Goal: Task Accomplishment & Management: Manage account settings

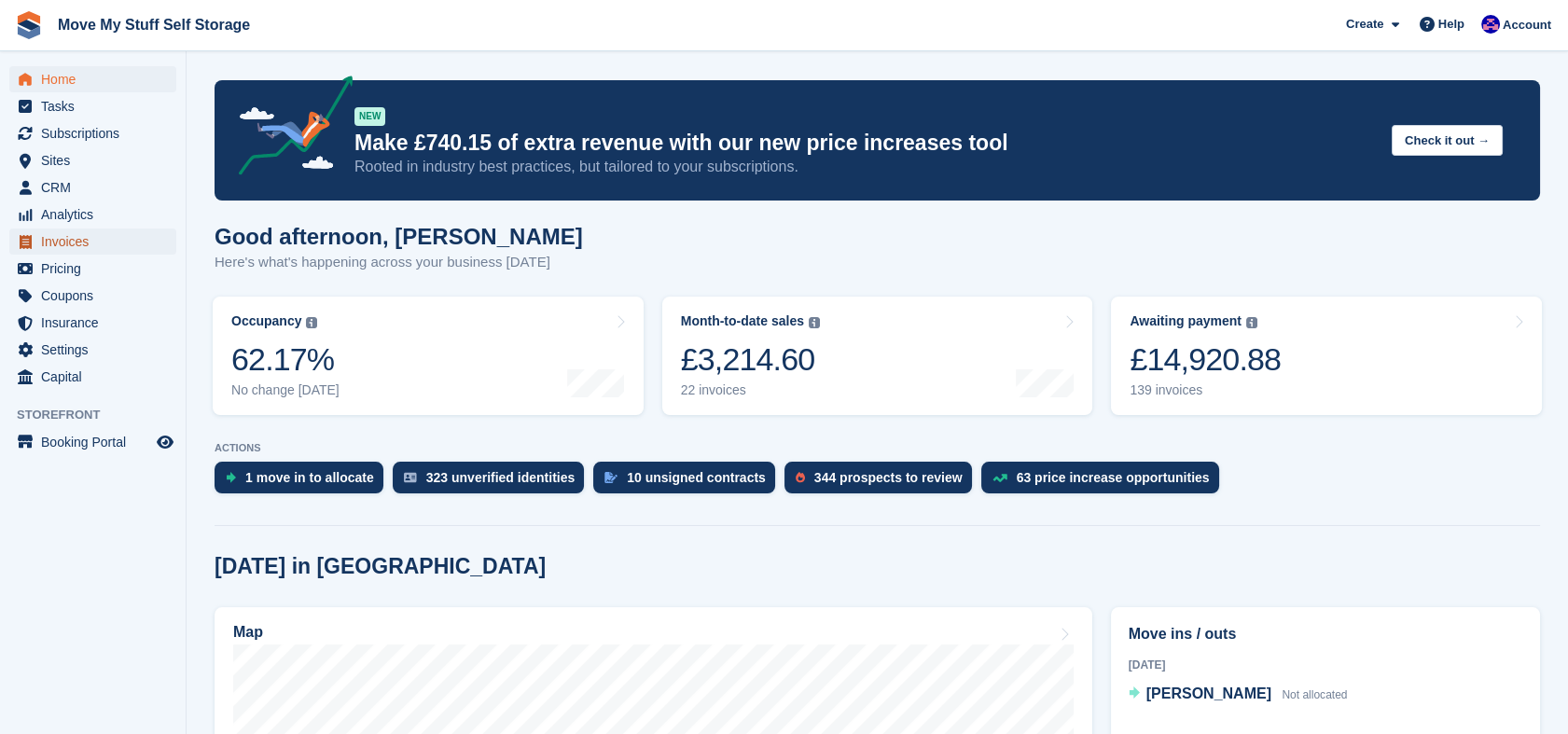
click at [79, 245] on span "Invoices" at bounding box center [97, 241] width 112 height 26
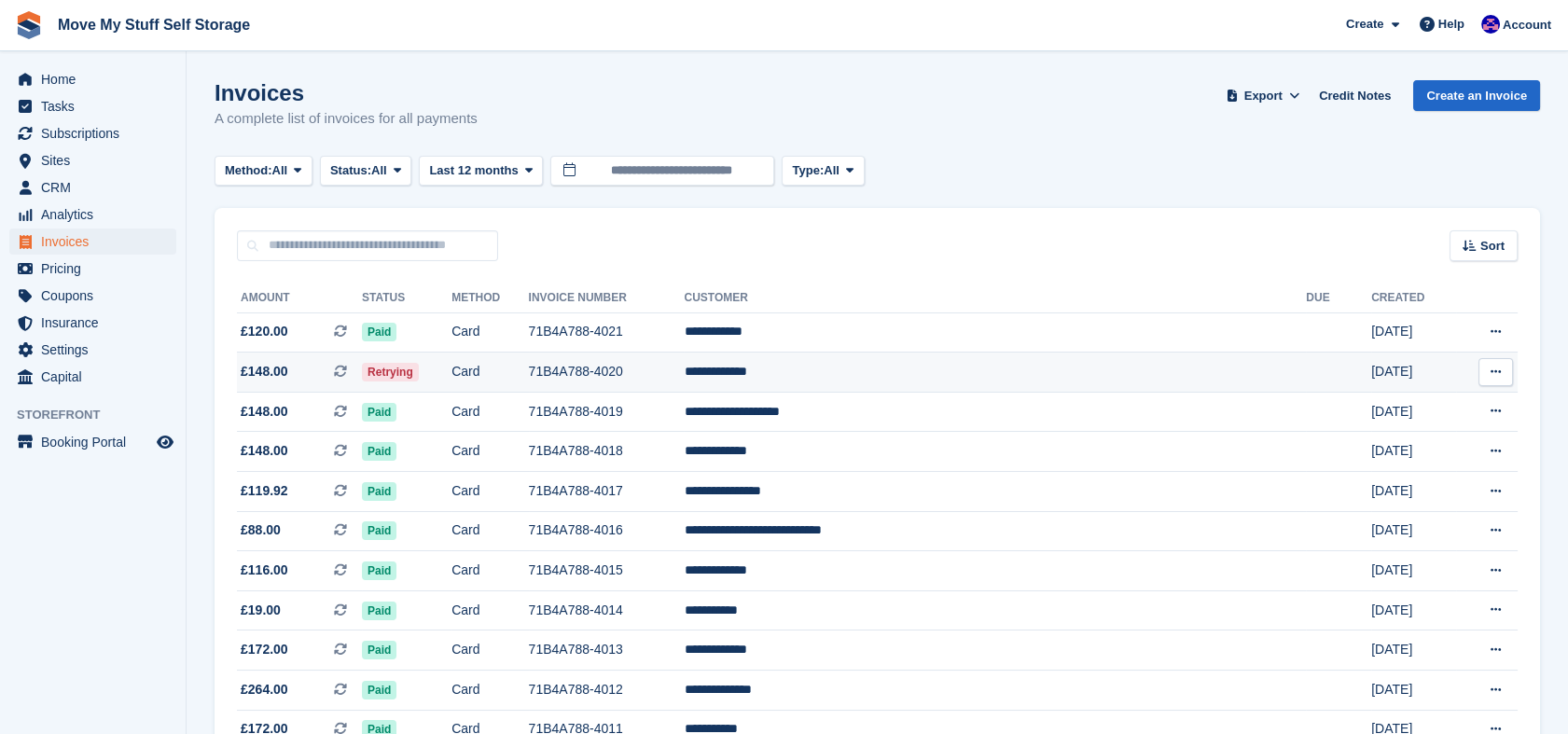
click at [1008, 381] on td "**********" at bounding box center [995, 372] width 622 height 40
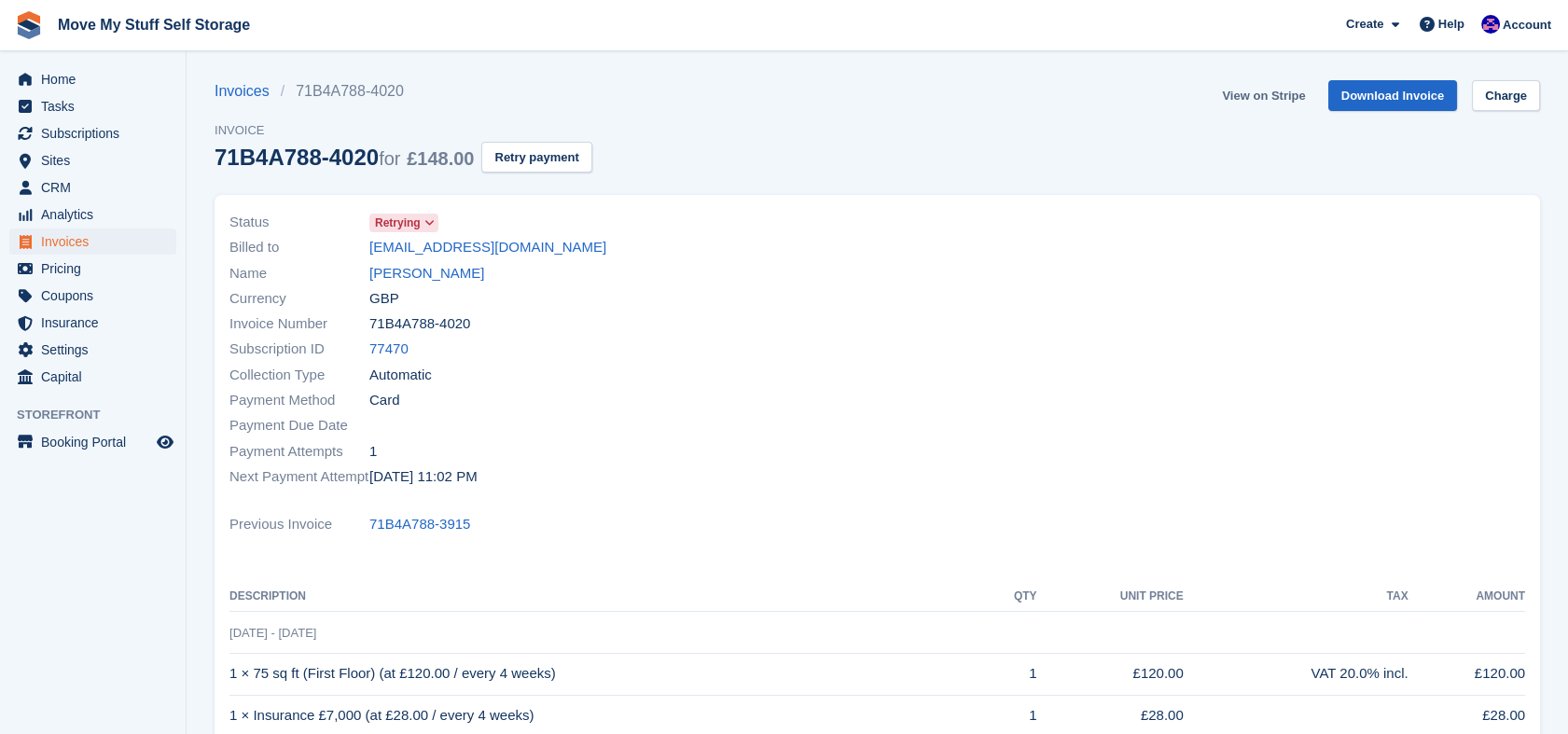
click at [1286, 104] on link "View on Stripe" at bounding box center [1264, 95] width 98 height 30
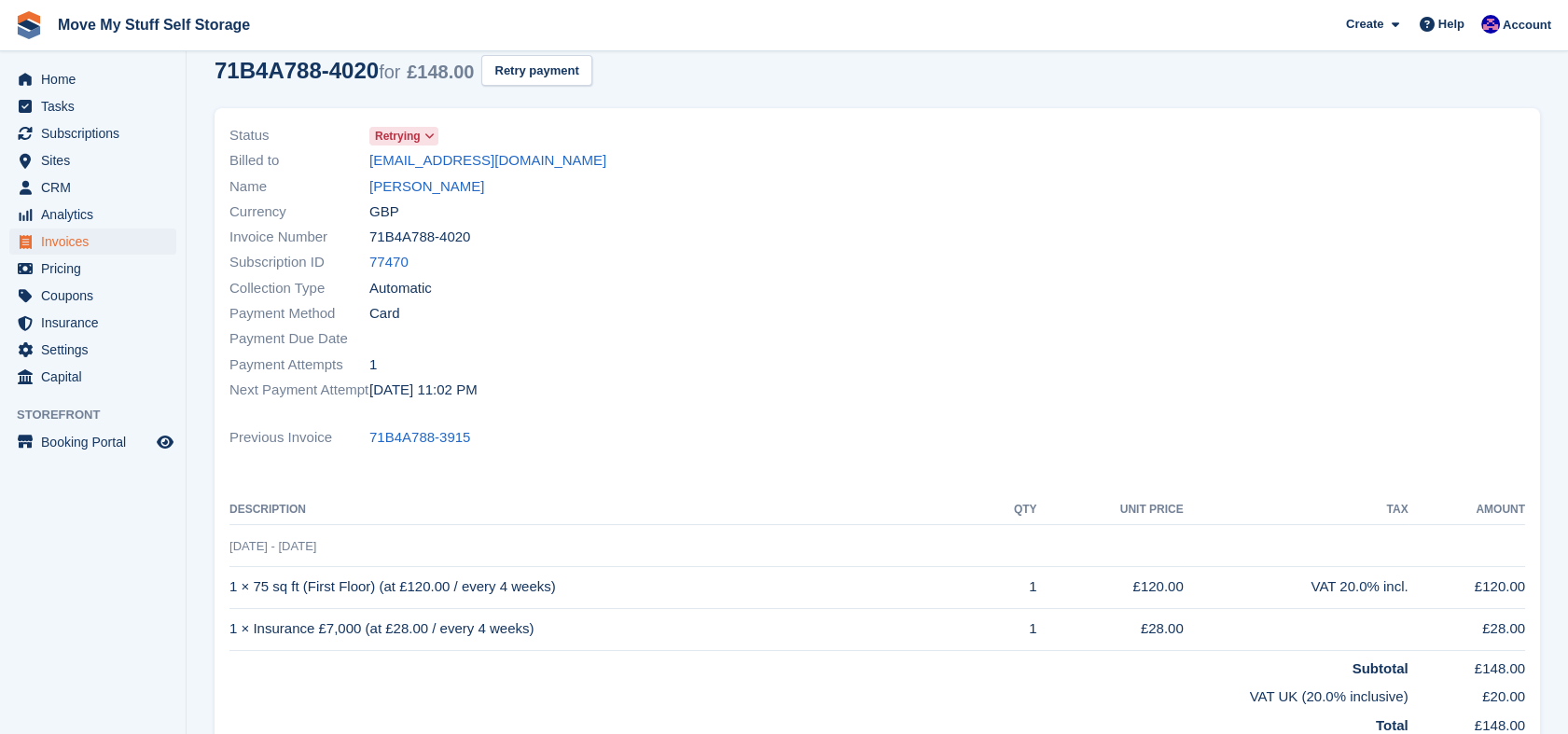
scroll to position [242, 0]
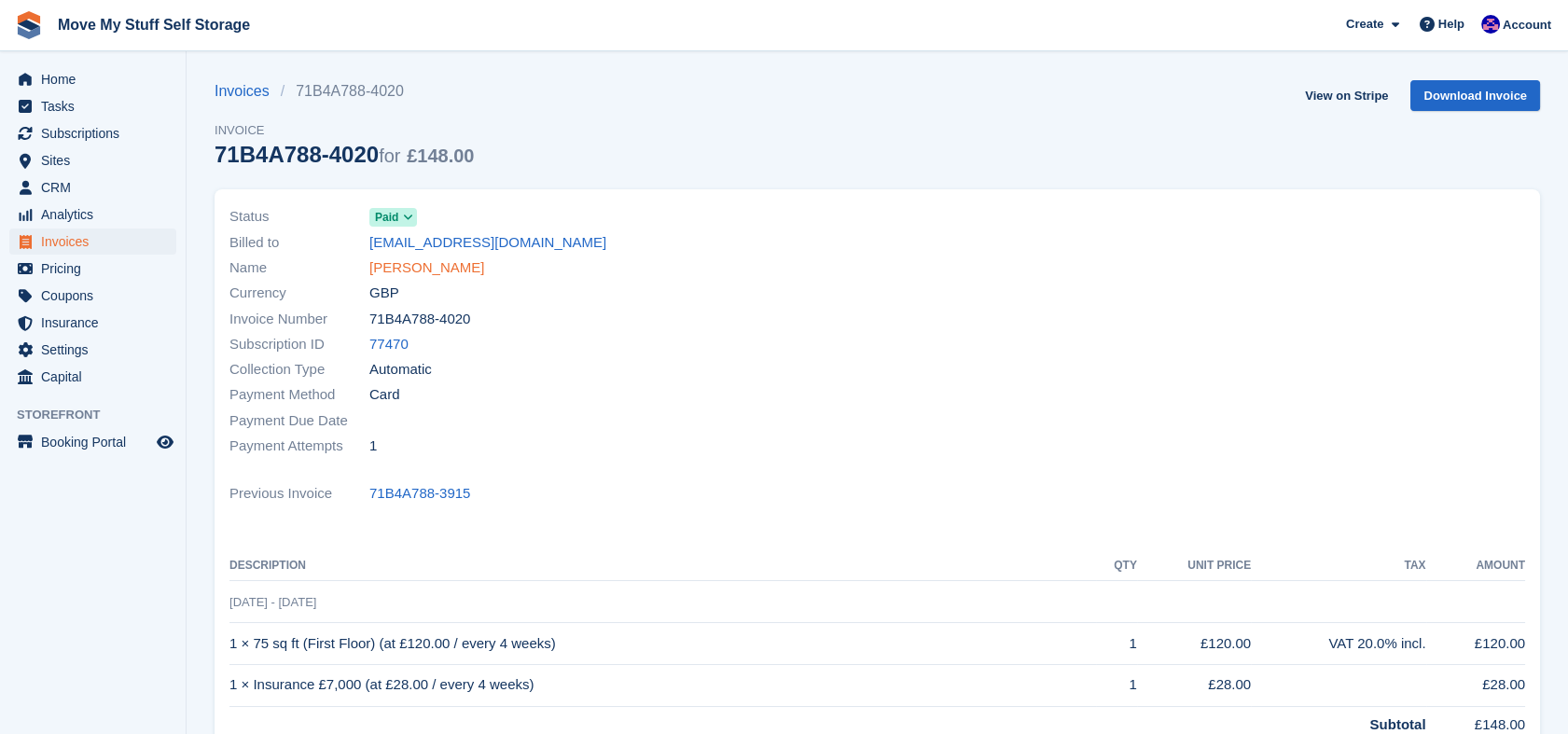
click at [383, 258] on link "Mujtaba Kazmi" at bounding box center [426, 268] width 115 height 22
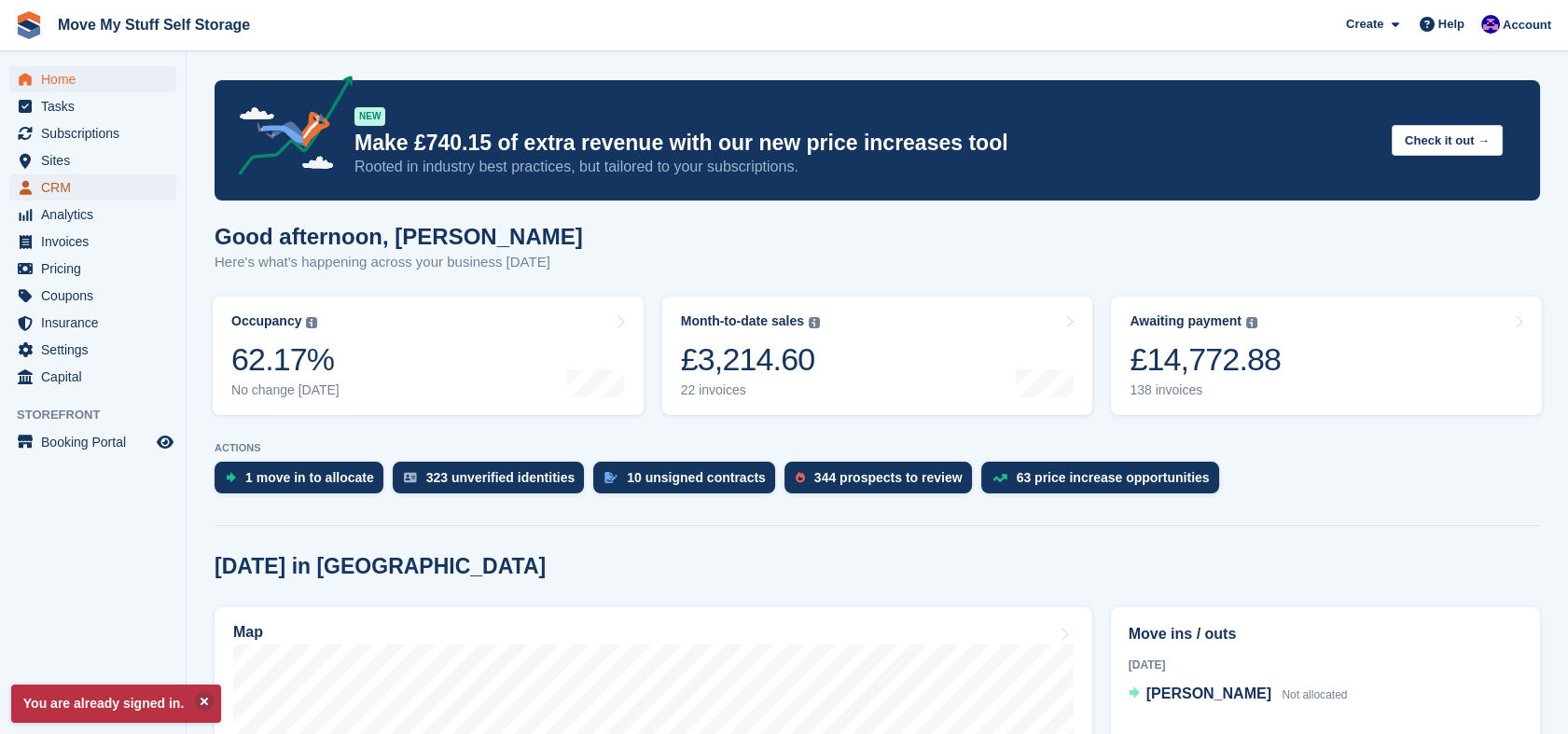
drag, startPoint x: 0, startPoint y: 0, endPoint x: 46, endPoint y: 192, distance: 197.4
click at [46, 192] on span "CRM" at bounding box center [97, 187] width 112 height 26
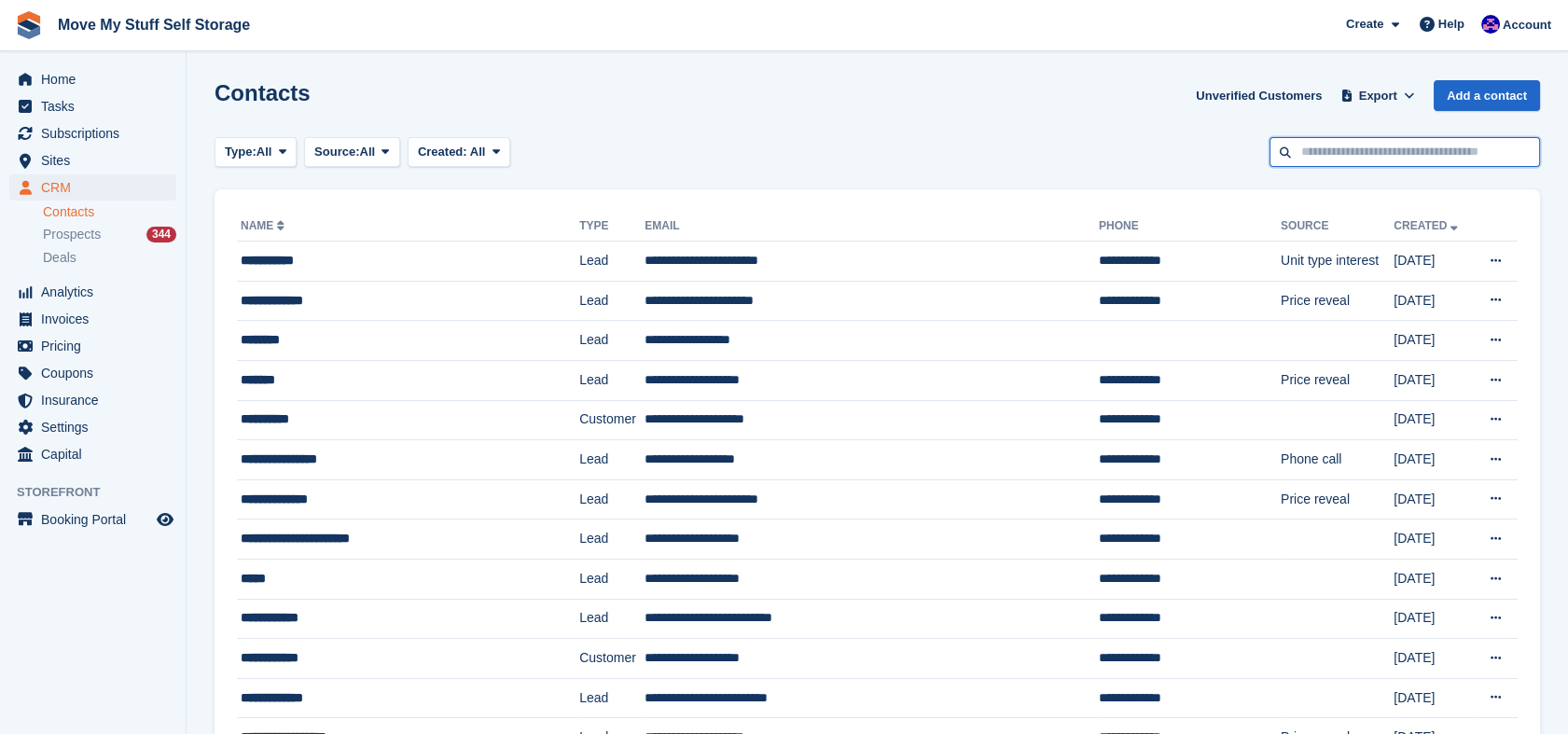
click at [1359, 139] on input "text" at bounding box center [1405, 152] width 271 height 30
type input "*****"
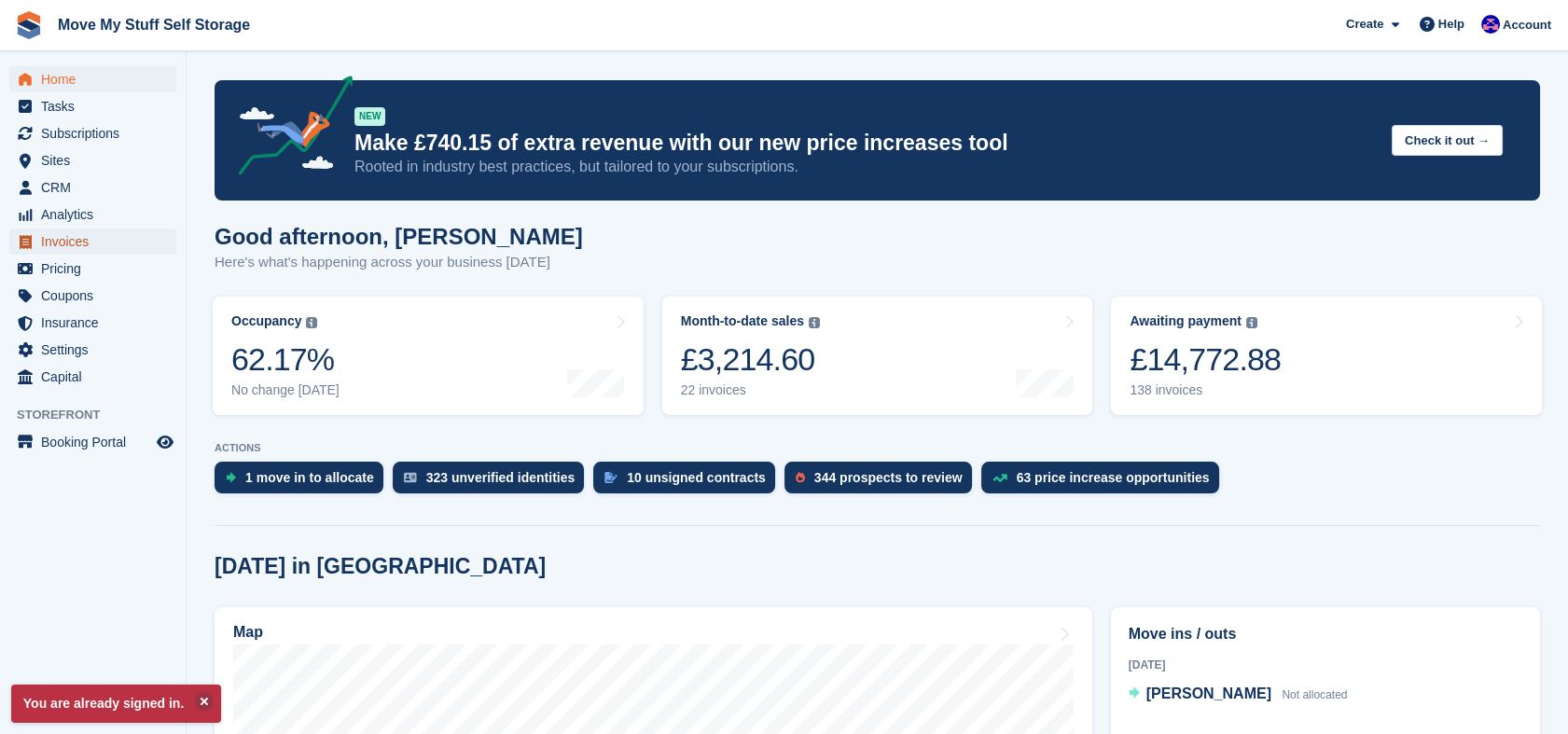
click at [75, 238] on span "Invoices" at bounding box center [97, 241] width 112 height 26
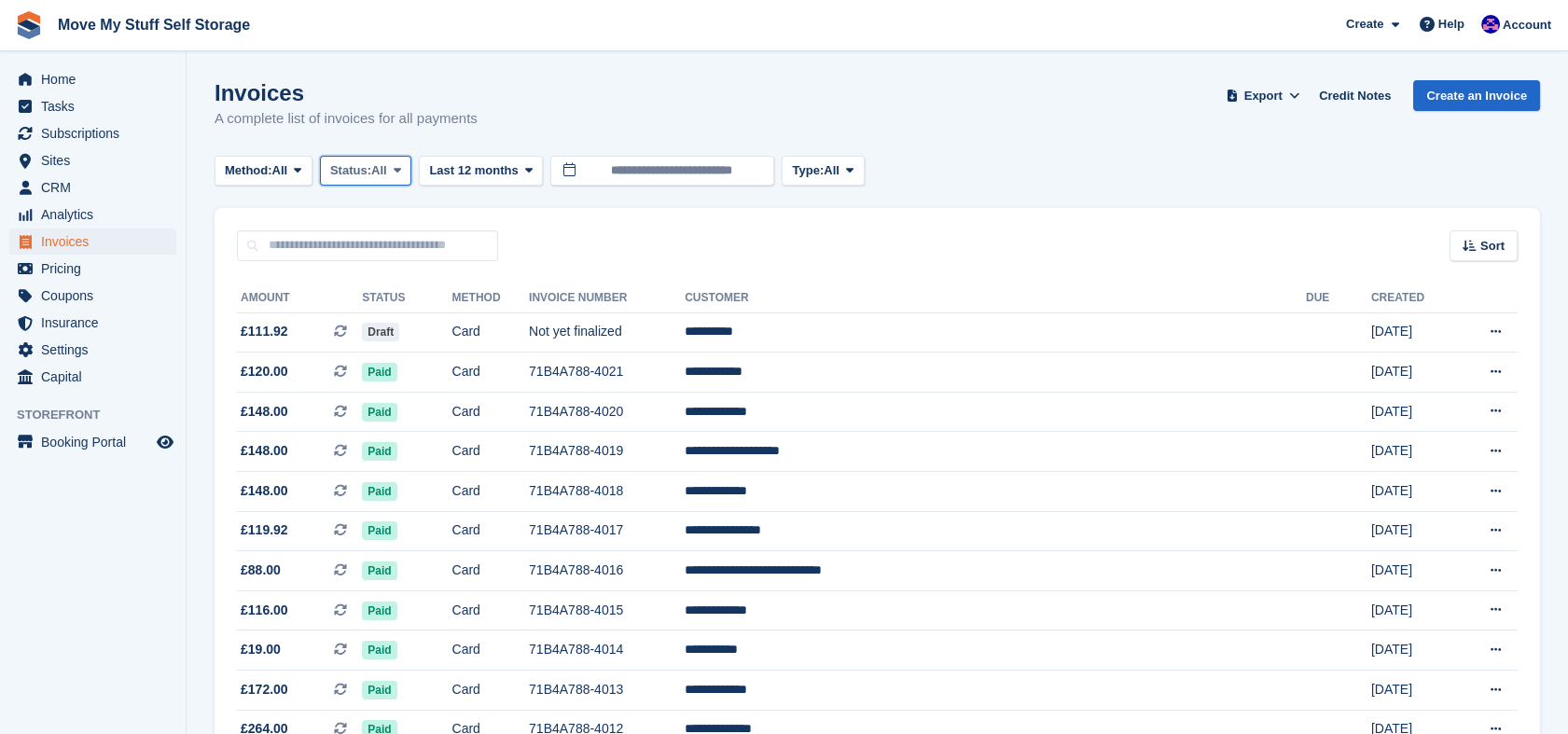
click at [351, 165] on span "Status:" at bounding box center [351, 170] width 41 height 19
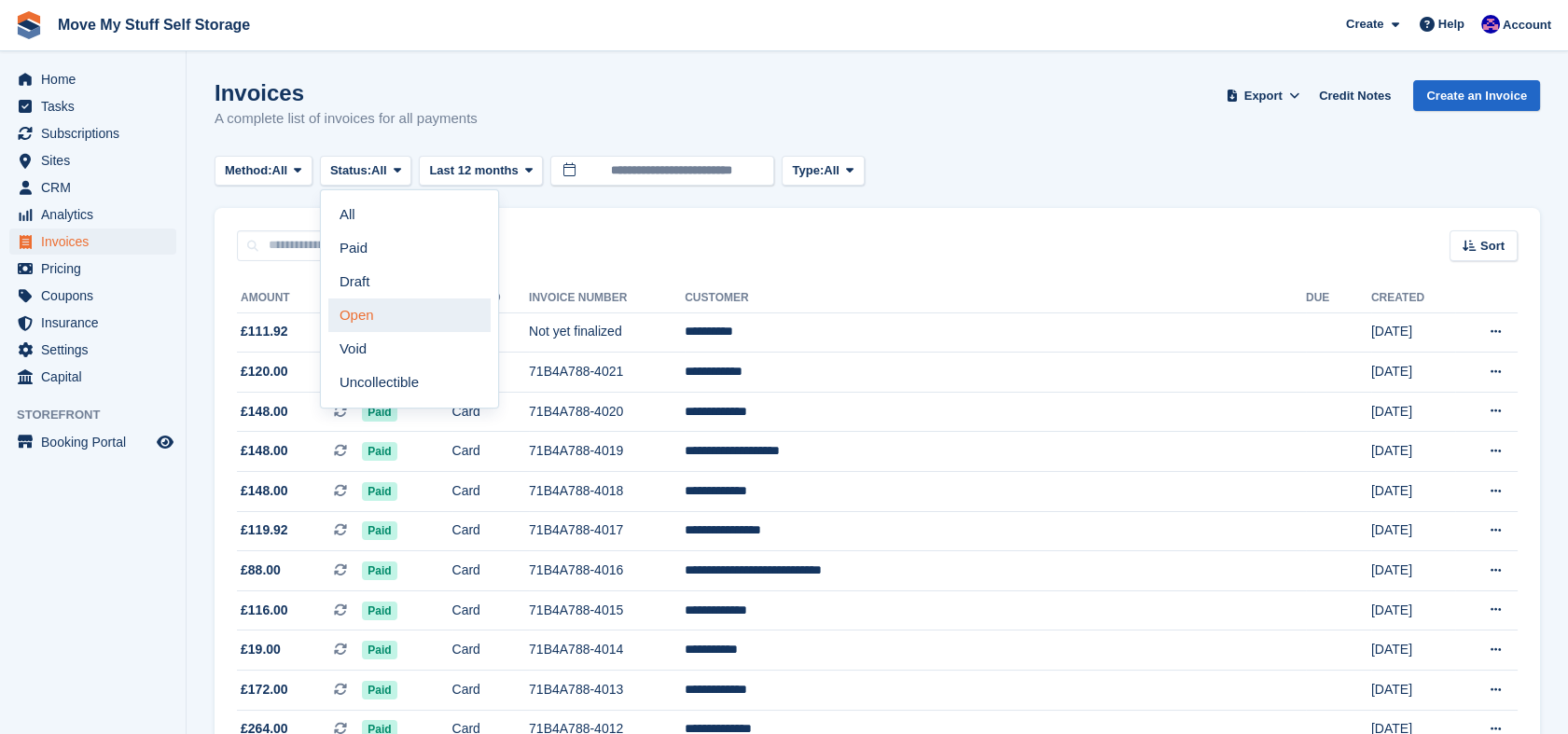
click at [367, 317] on link "Open" at bounding box center [408, 315] width 162 height 33
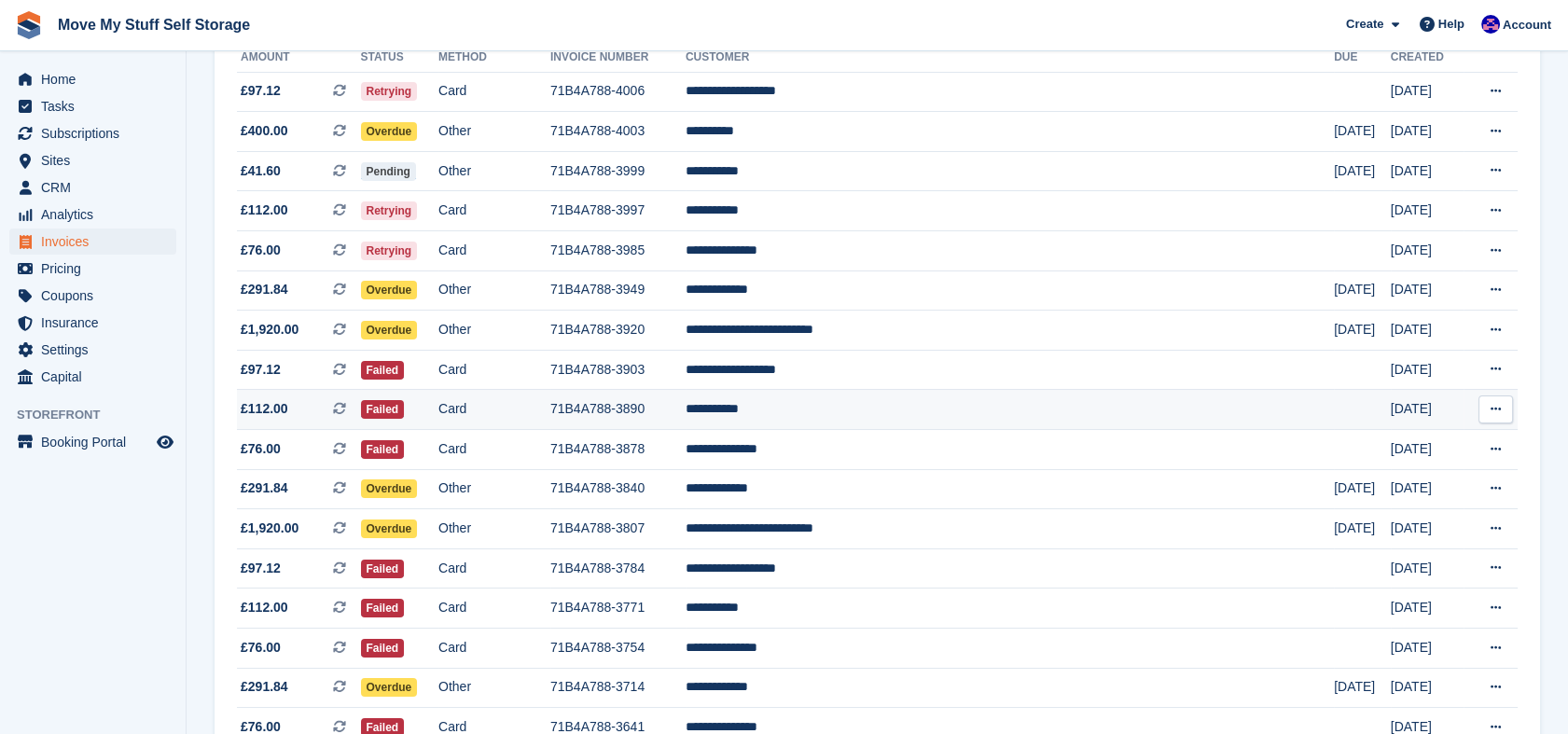
scroll to position [269, 0]
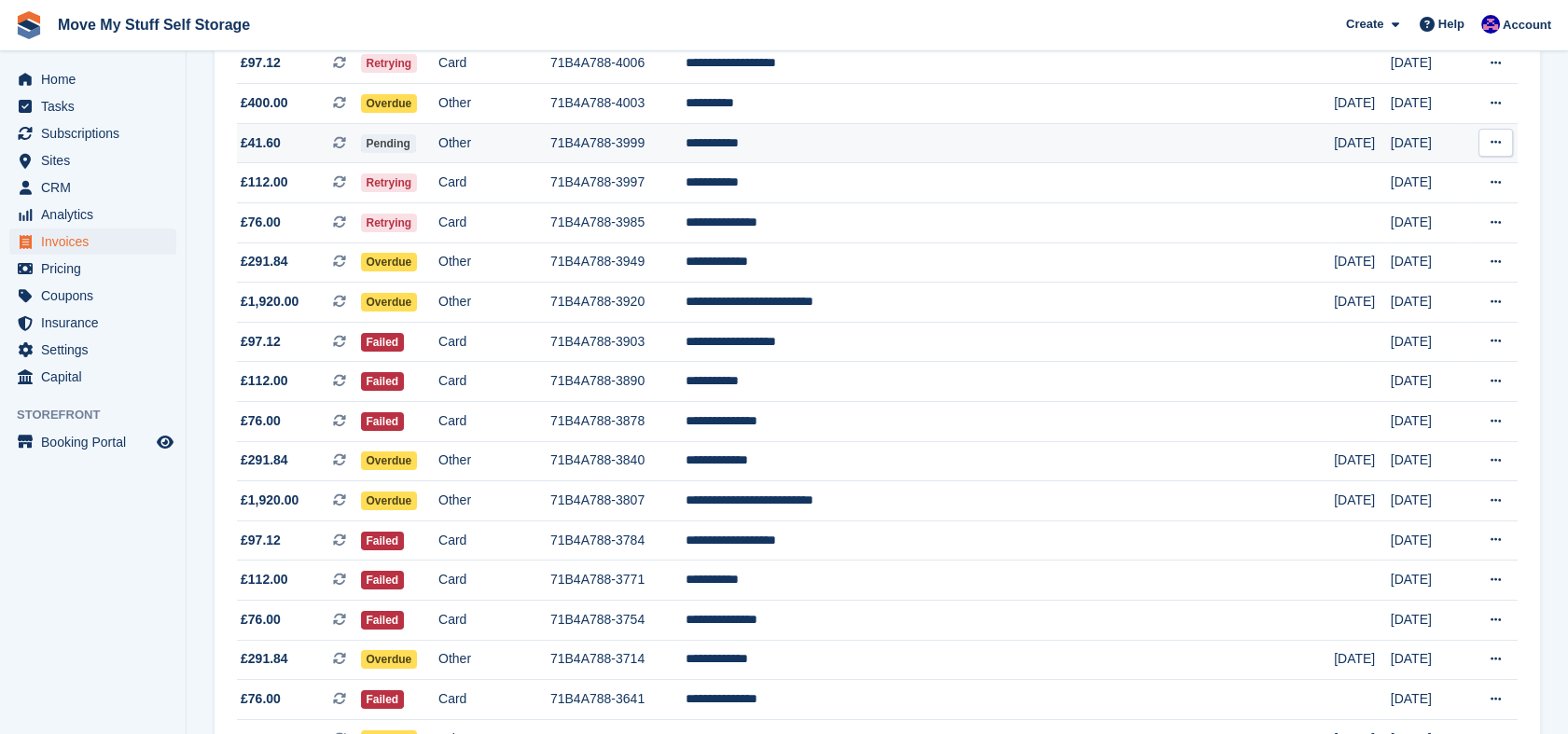
click at [685, 148] on td "71B4A788-3999" at bounding box center [619, 142] width 135 height 40
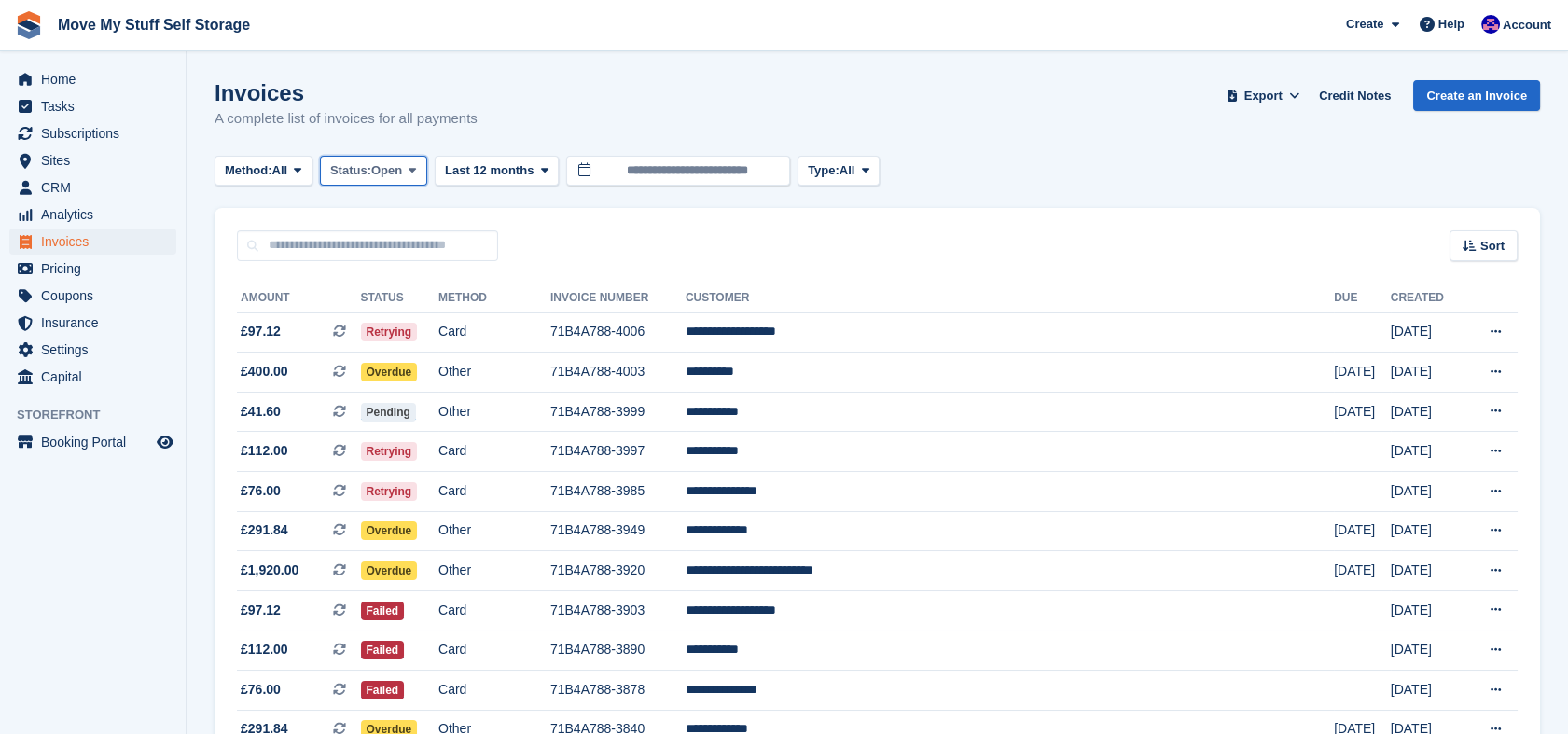
click at [383, 167] on span "Open" at bounding box center [386, 170] width 30 height 19
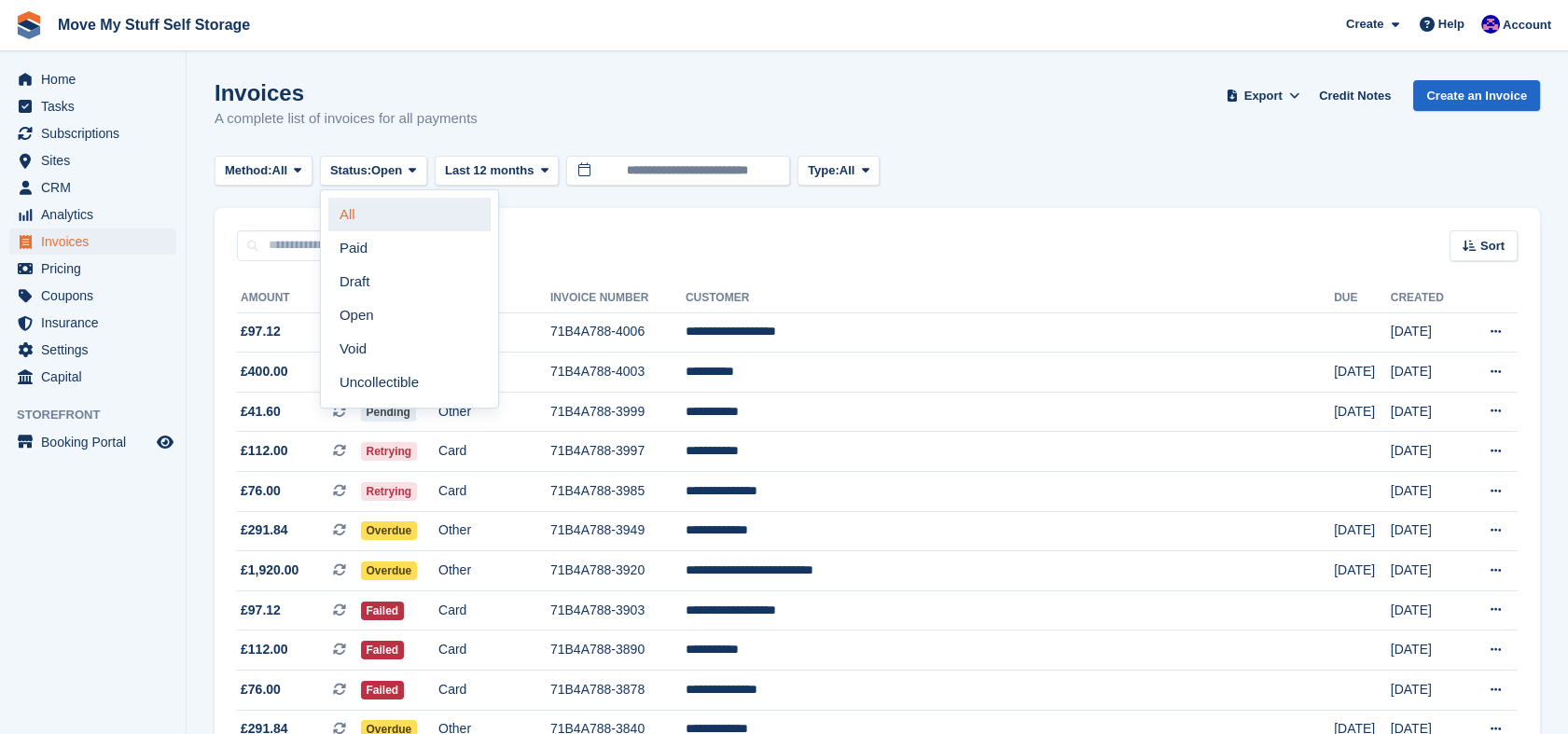
click at [373, 217] on link "All" at bounding box center [408, 214] width 162 height 33
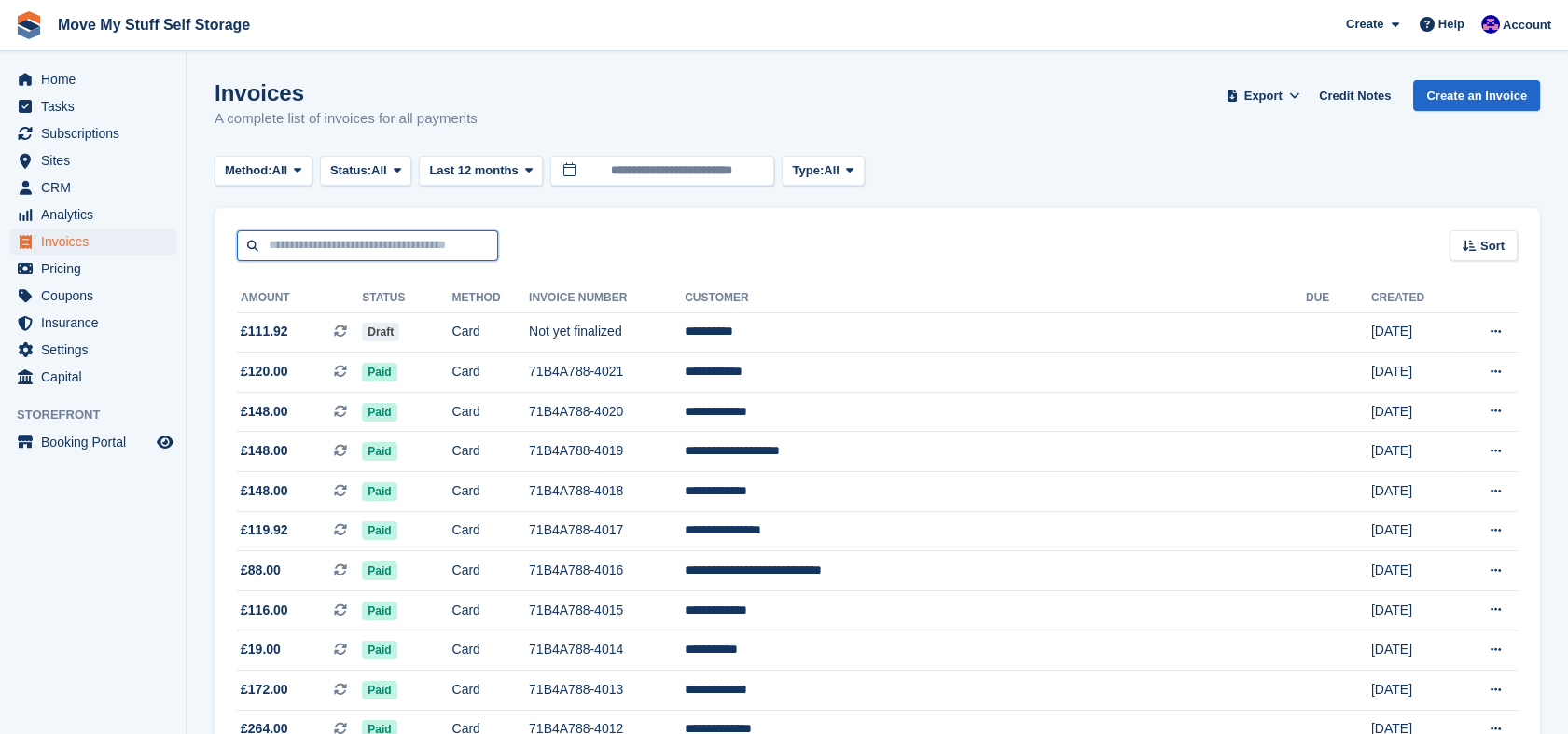
click at [363, 247] on input "text" at bounding box center [367, 245] width 261 height 30
type input "****"
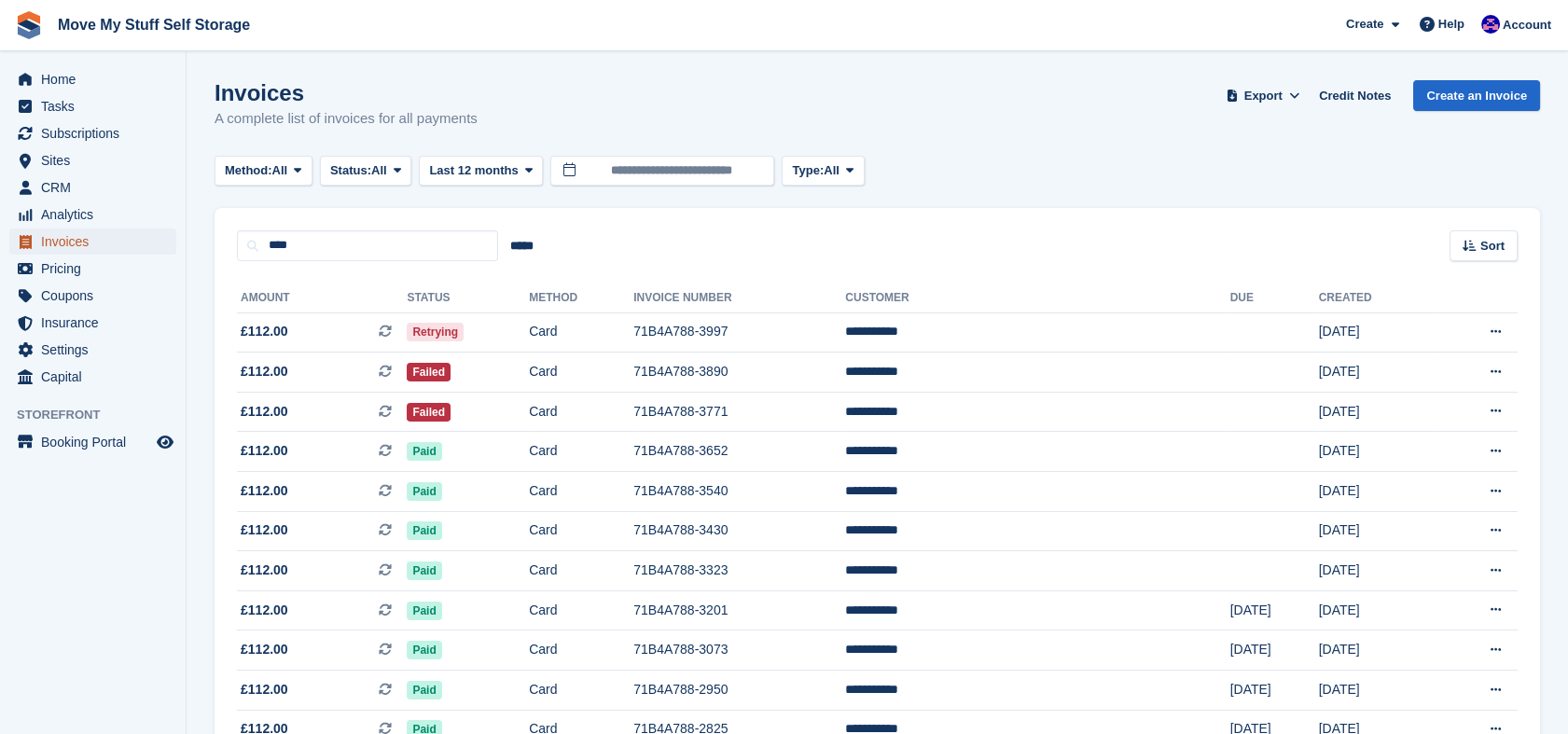
click at [76, 246] on span "Invoices" at bounding box center [97, 241] width 112 height 26
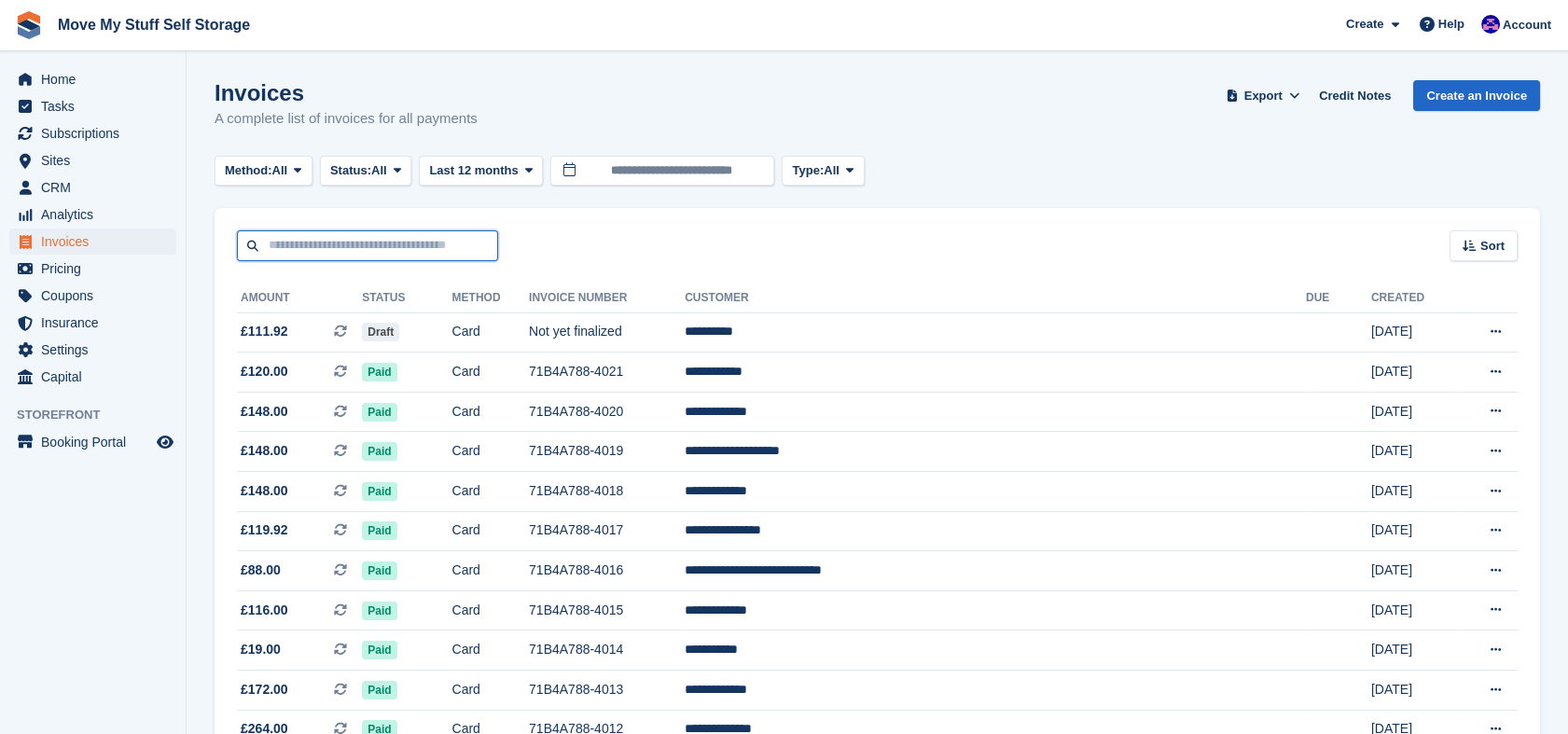
click at [407, 243] on input "text" at bounding box center [367, 245] width 261 height 30
type input "*******"
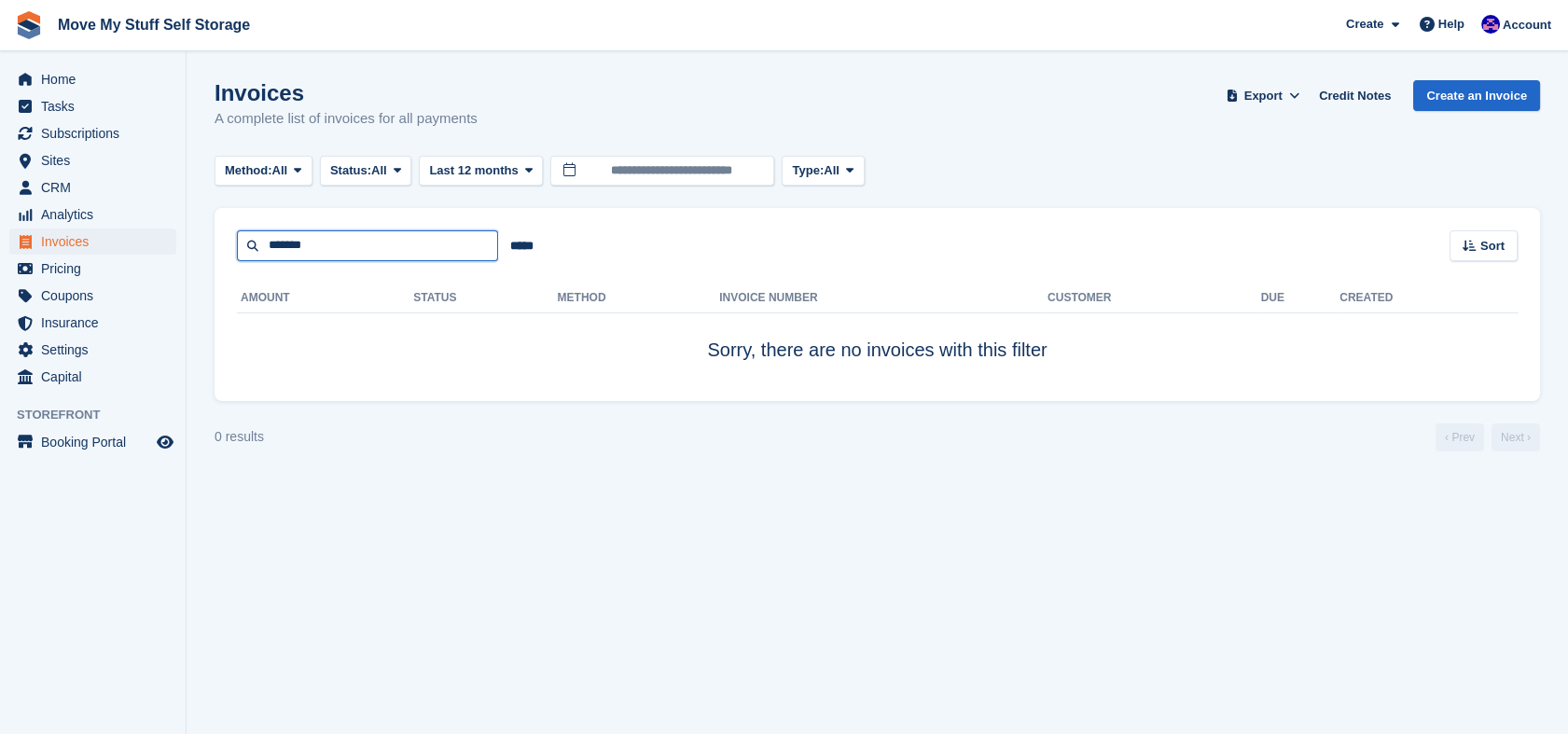
click at [389, 241] on input "*******" at bounding box center [367, 245] width 261 height 30
type input "******"
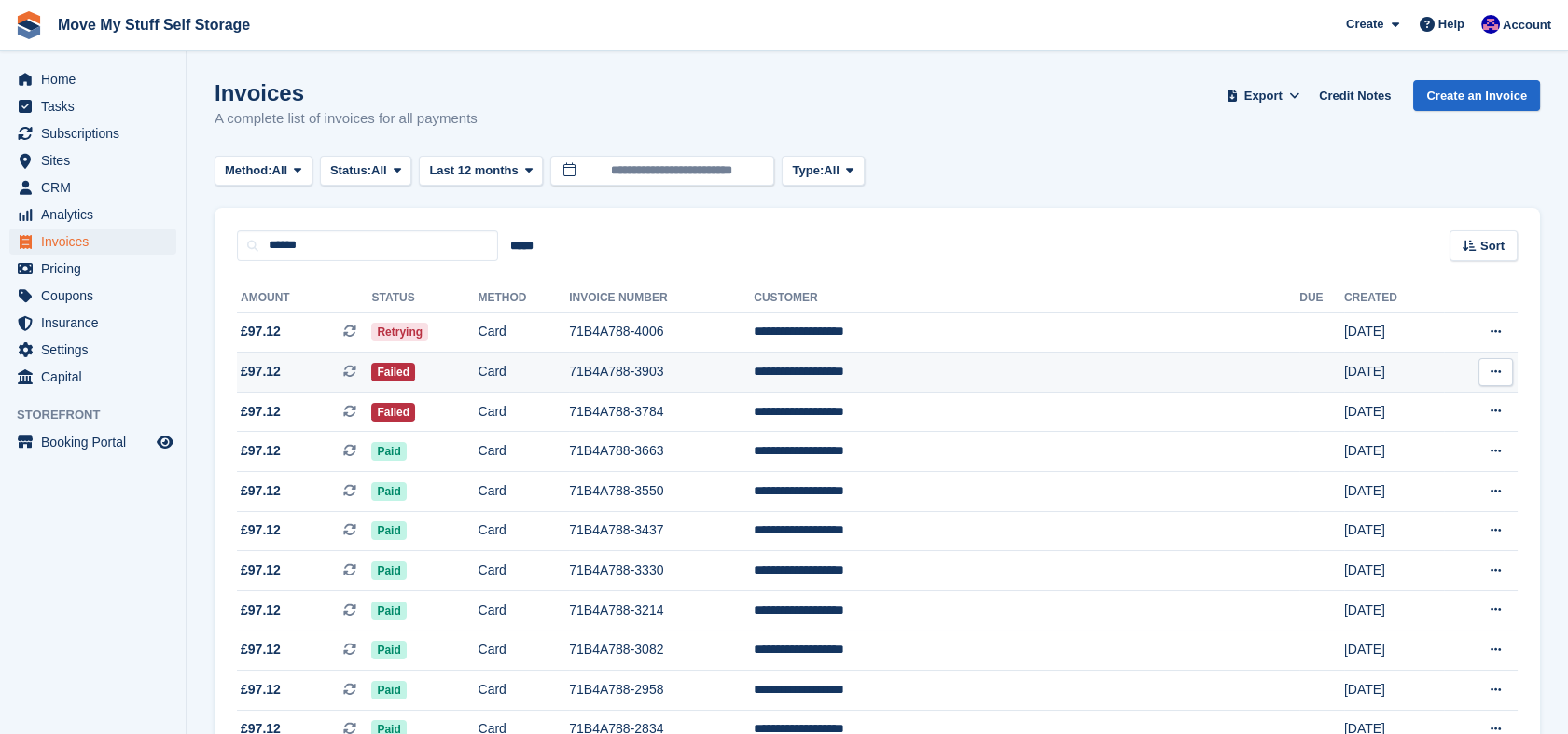
click at [569, 374] on td "Card" at bounding box center [522, 372] width 91 height 40
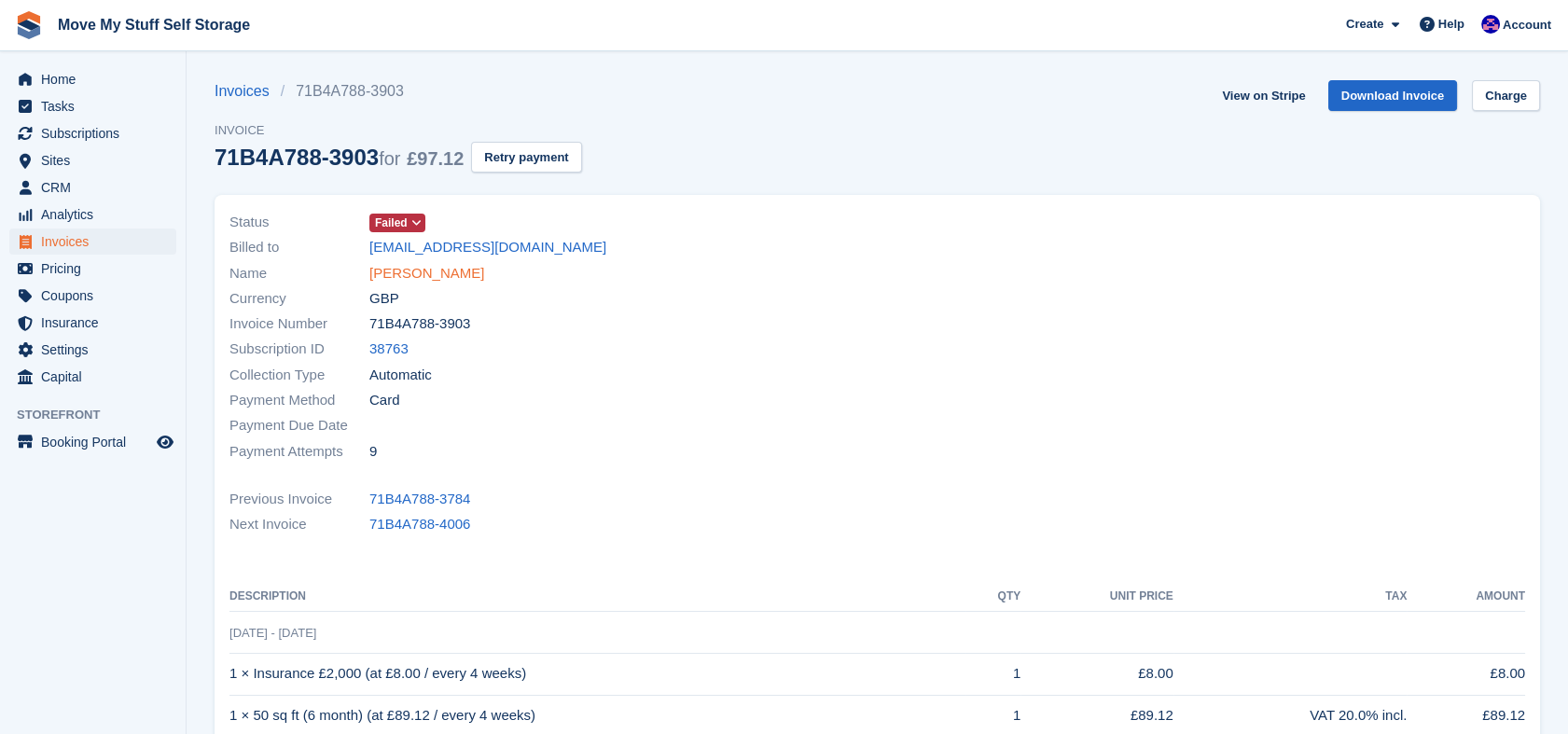
click at [442, 276] on link "Shelley Mottershead" at bounding box center [426, 274] width 115 height 22
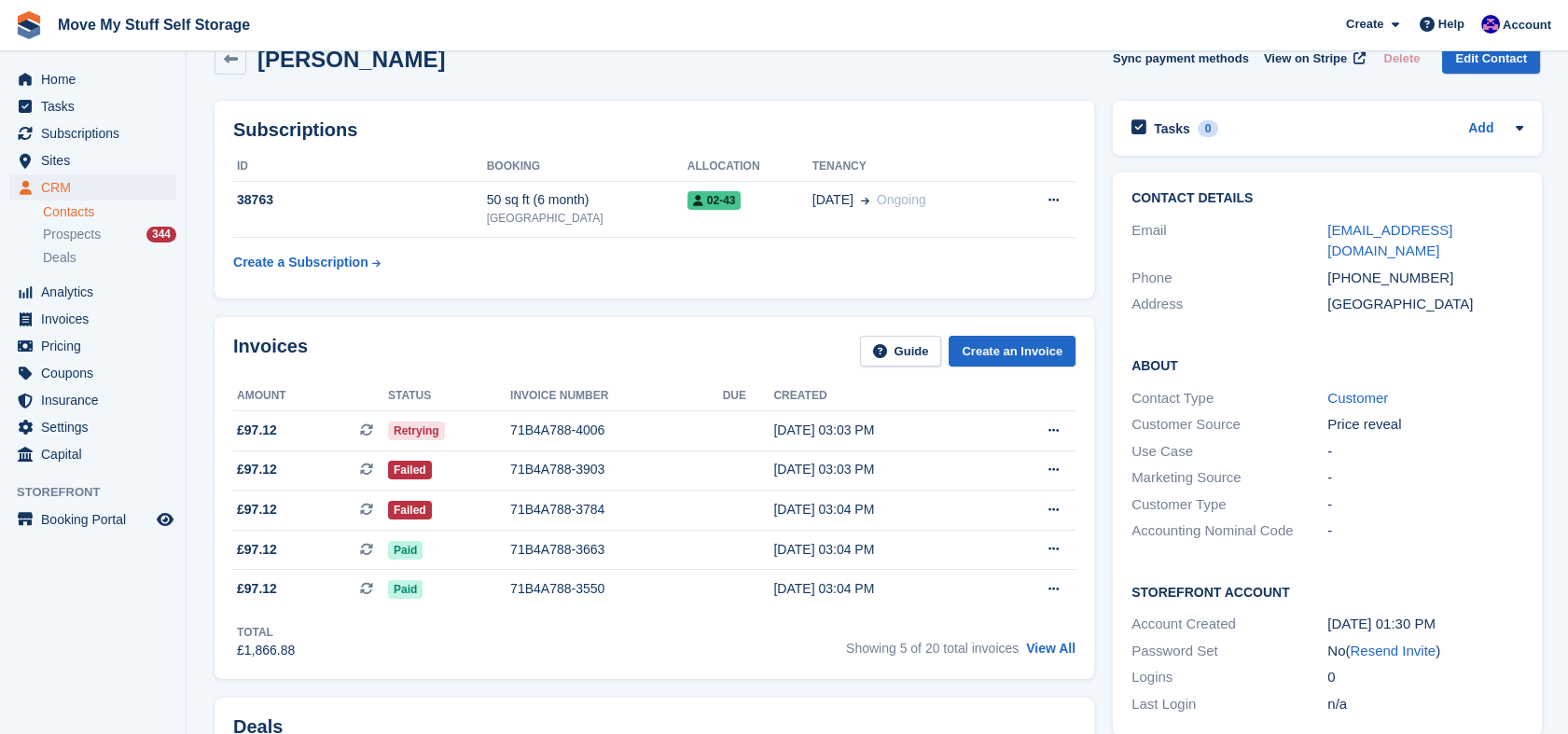
scroll to position [82, 0]
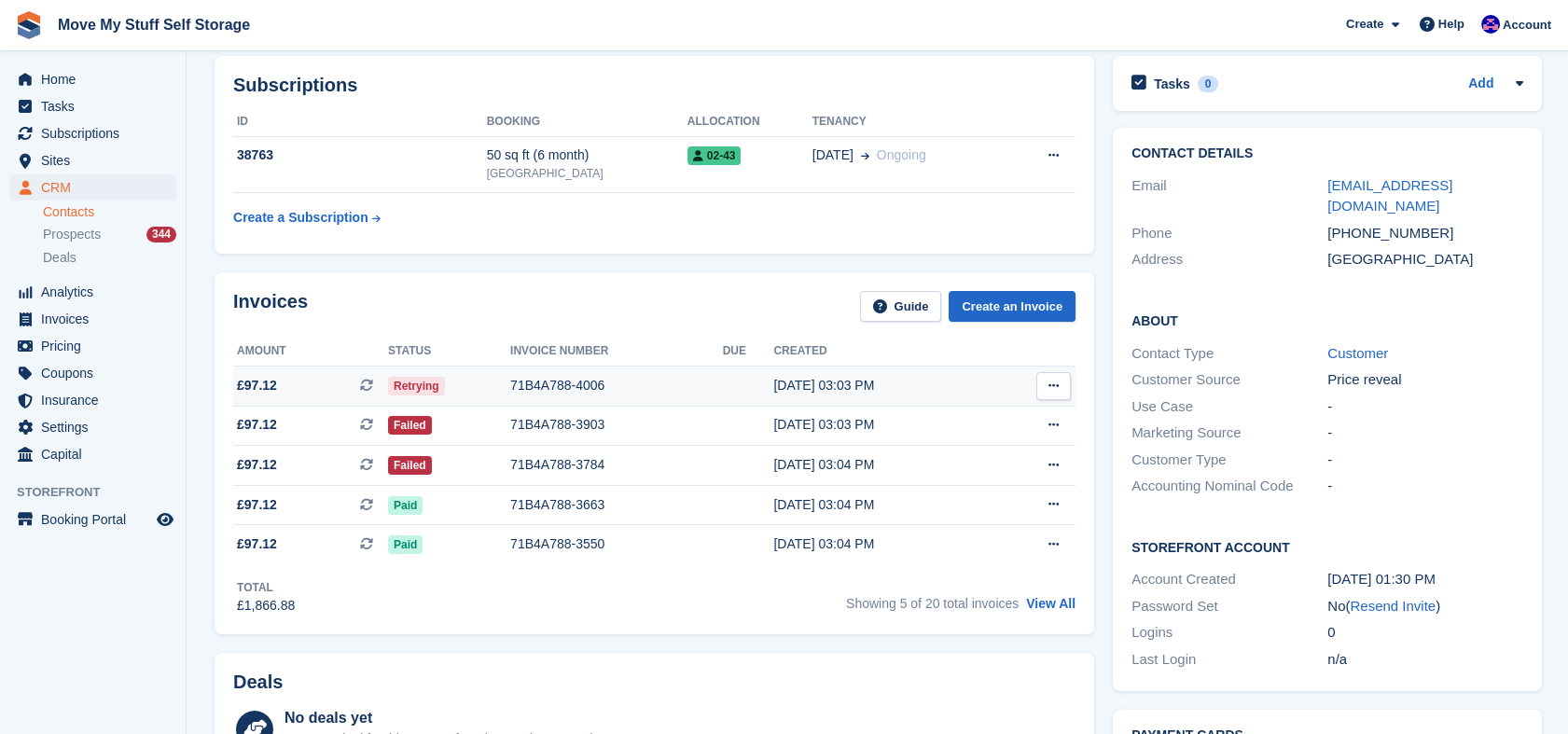
click at [754, 372] on td at bounding box center [748, 385] width 51 height 40
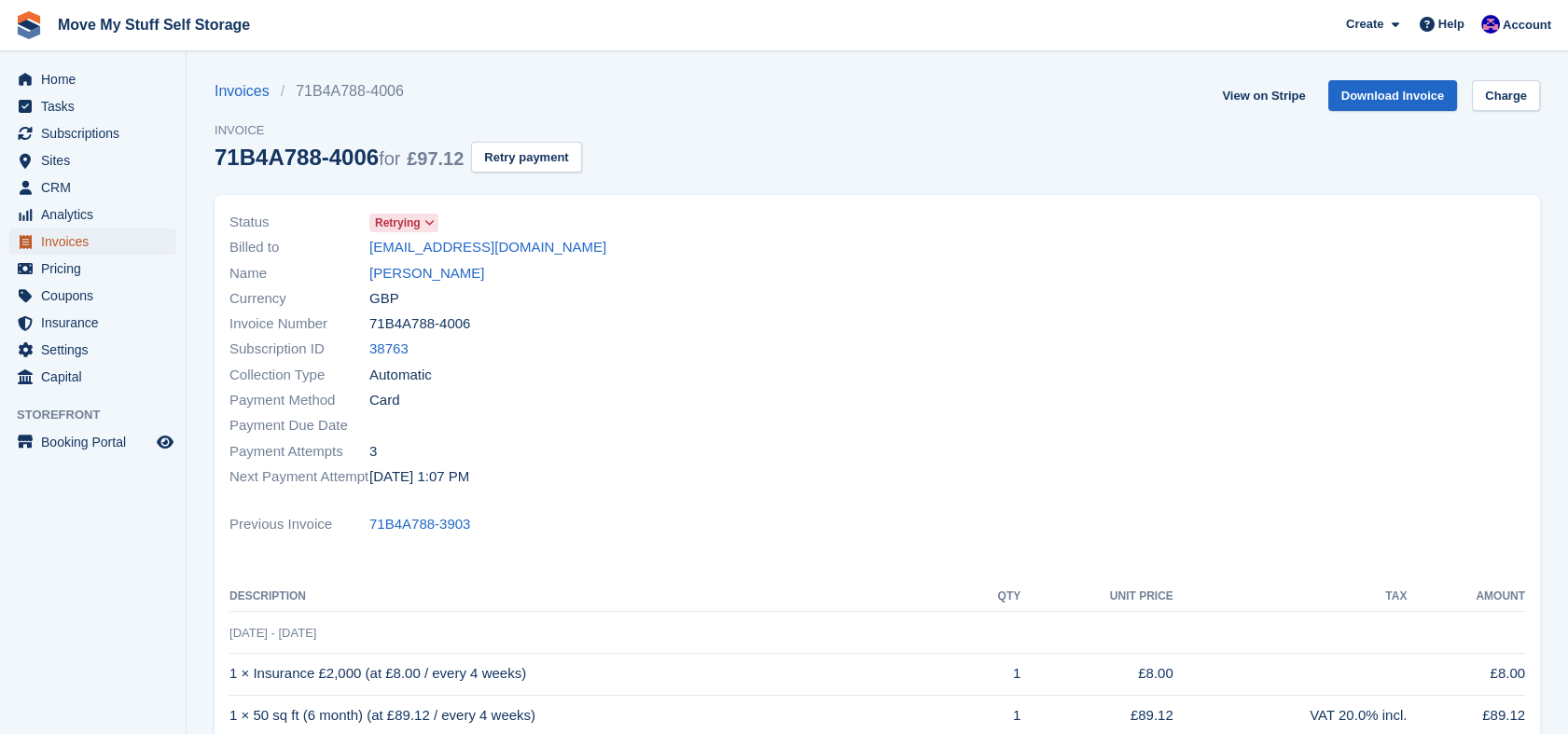
click at [103, 245] on span "Invoices" at bounding box center [97, 241] width 112 height 26
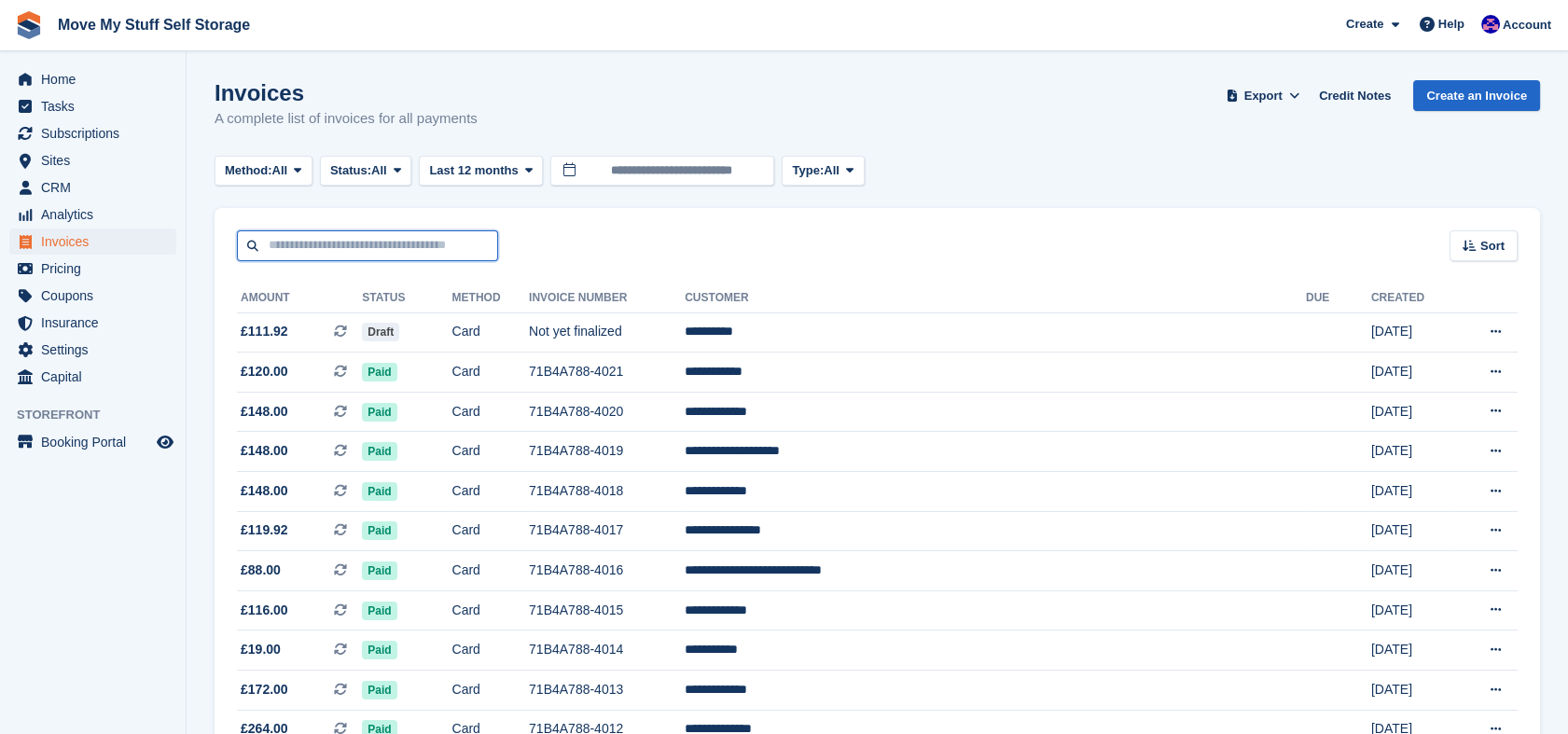
click at [310, 260] on input "text" at bounding box center [367, 245] width 261 height 30
type input "**********"
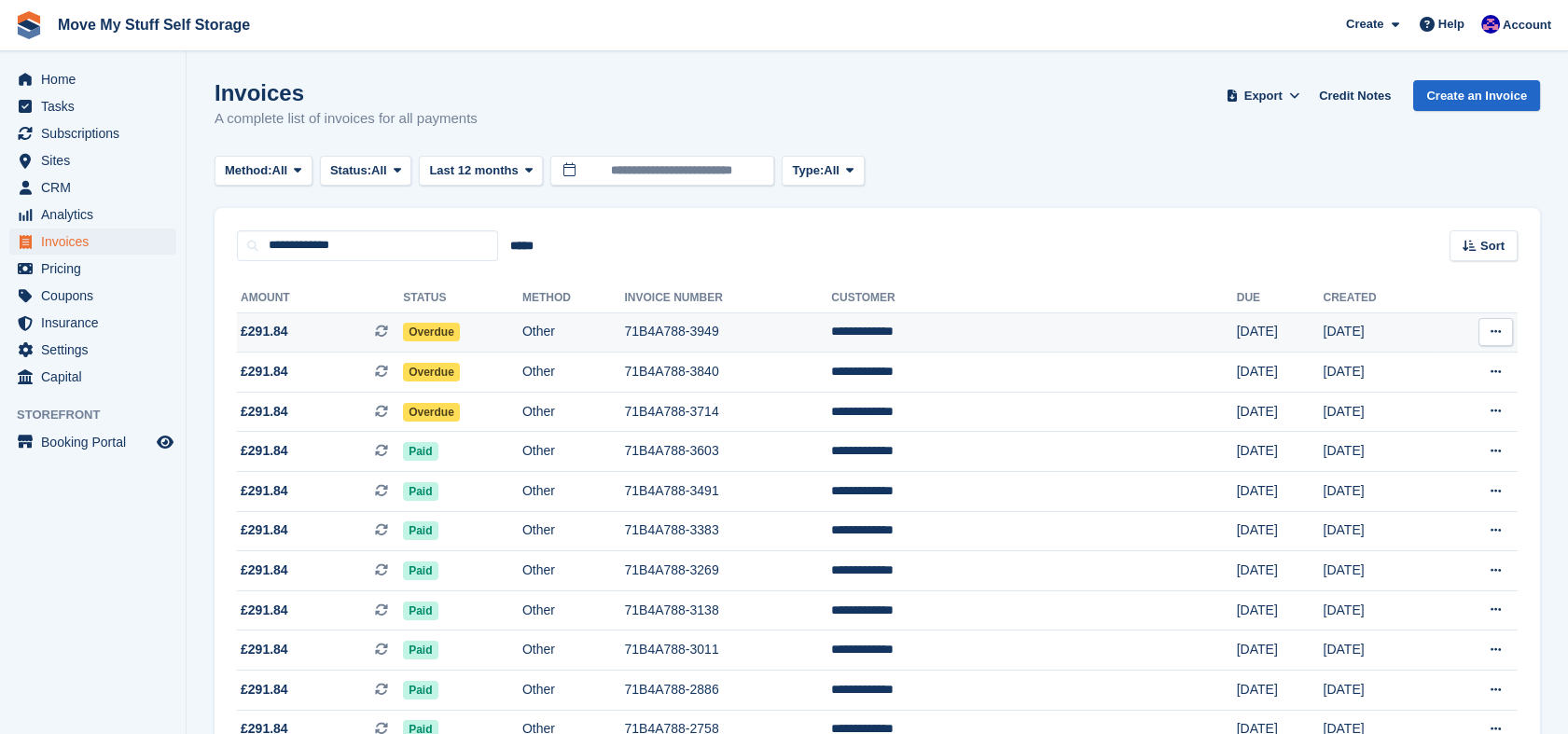
click at [522, 324] on td "Overdue" at bounding box center [462, 332] width 120 height 40
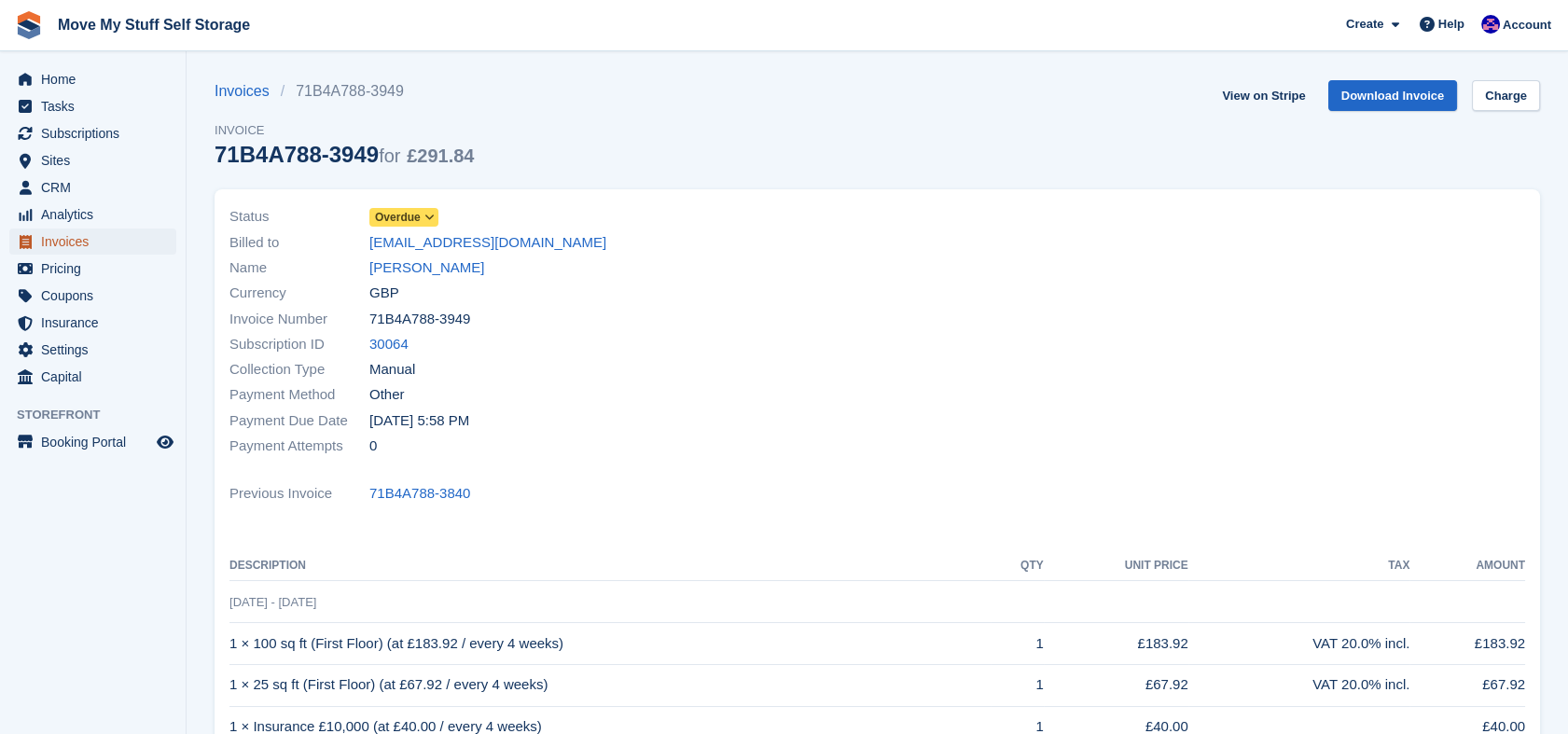
click at [54, 243] on span "Invoices" at bounding box center [97, 241] width 112 height 26
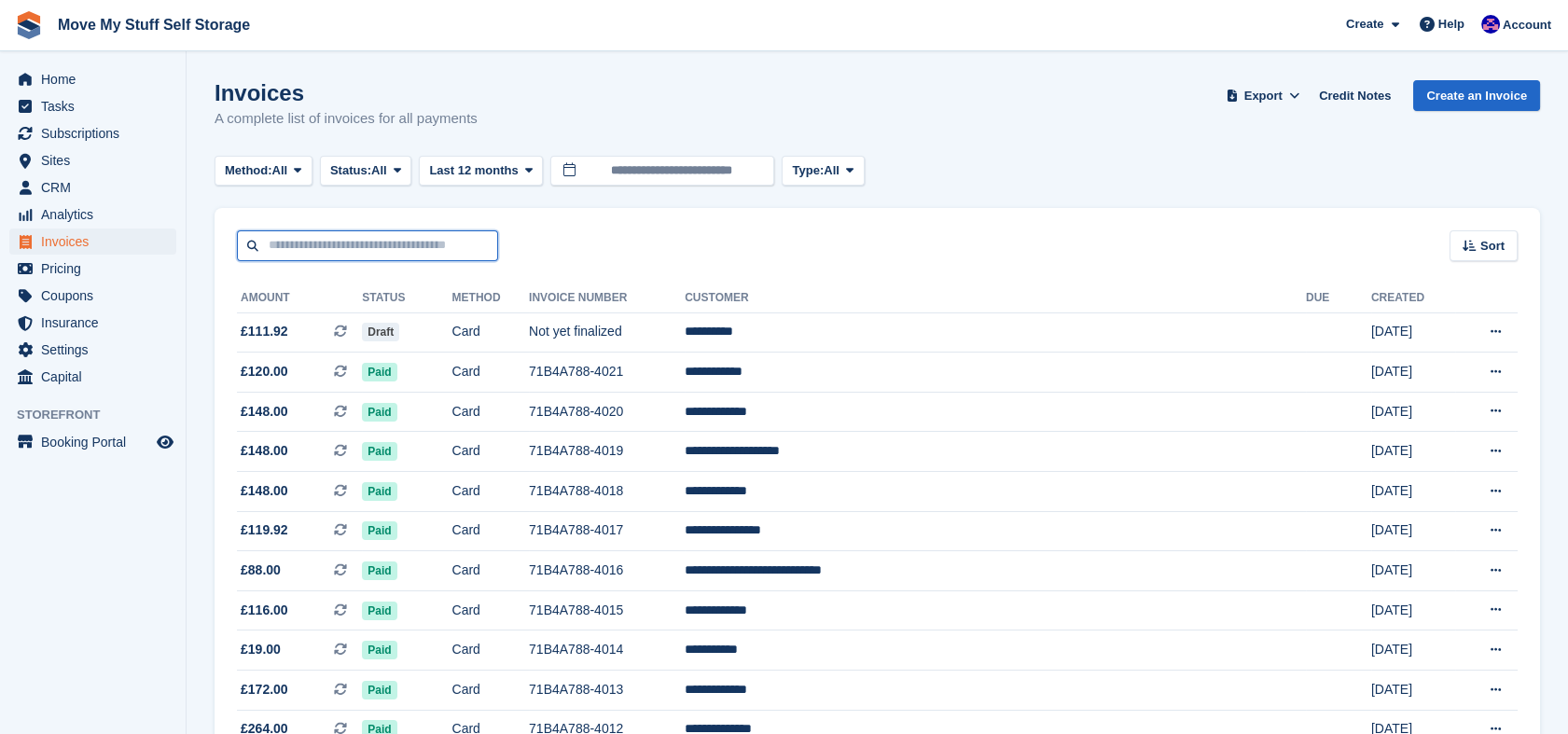
click at [409, 248] on input "text" at bounding box center [367, 245] width 261 height 30
type input "*******"
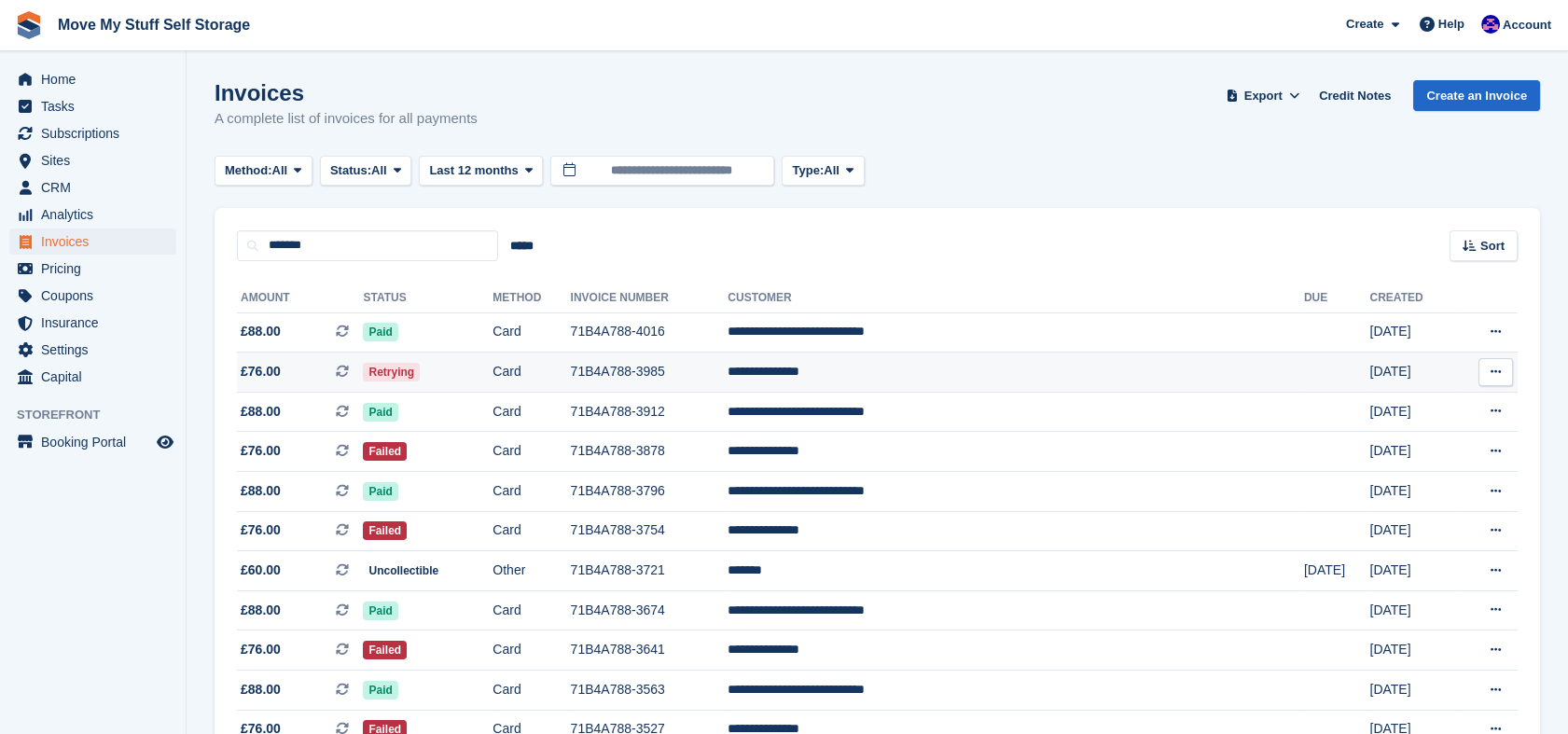
click at [488, 370] on td "Retrying" at bounding box center [428, 372] width 130 height 40
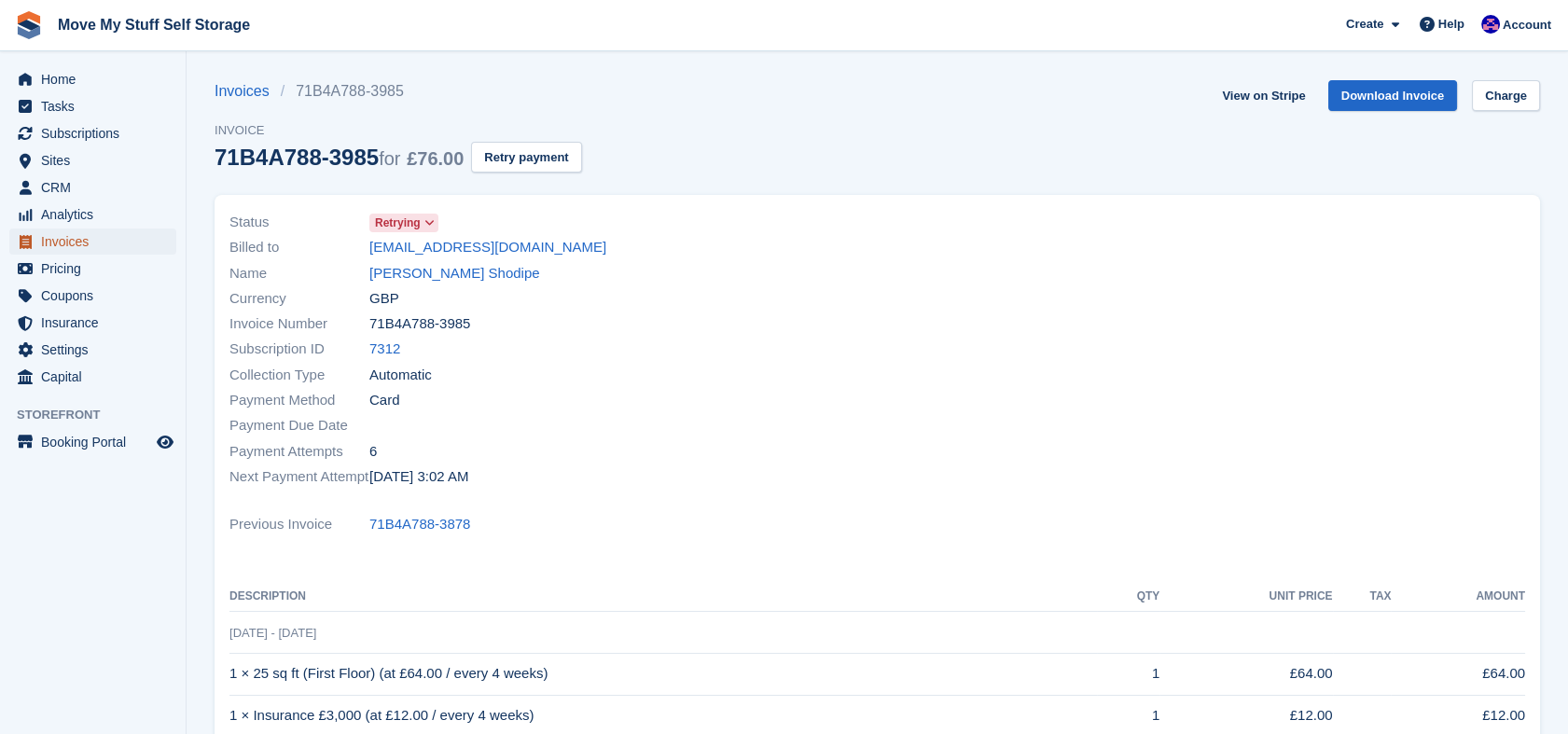
click at [35, 250] on span "menu" at bounding box center [25, 241] width 23 height 23
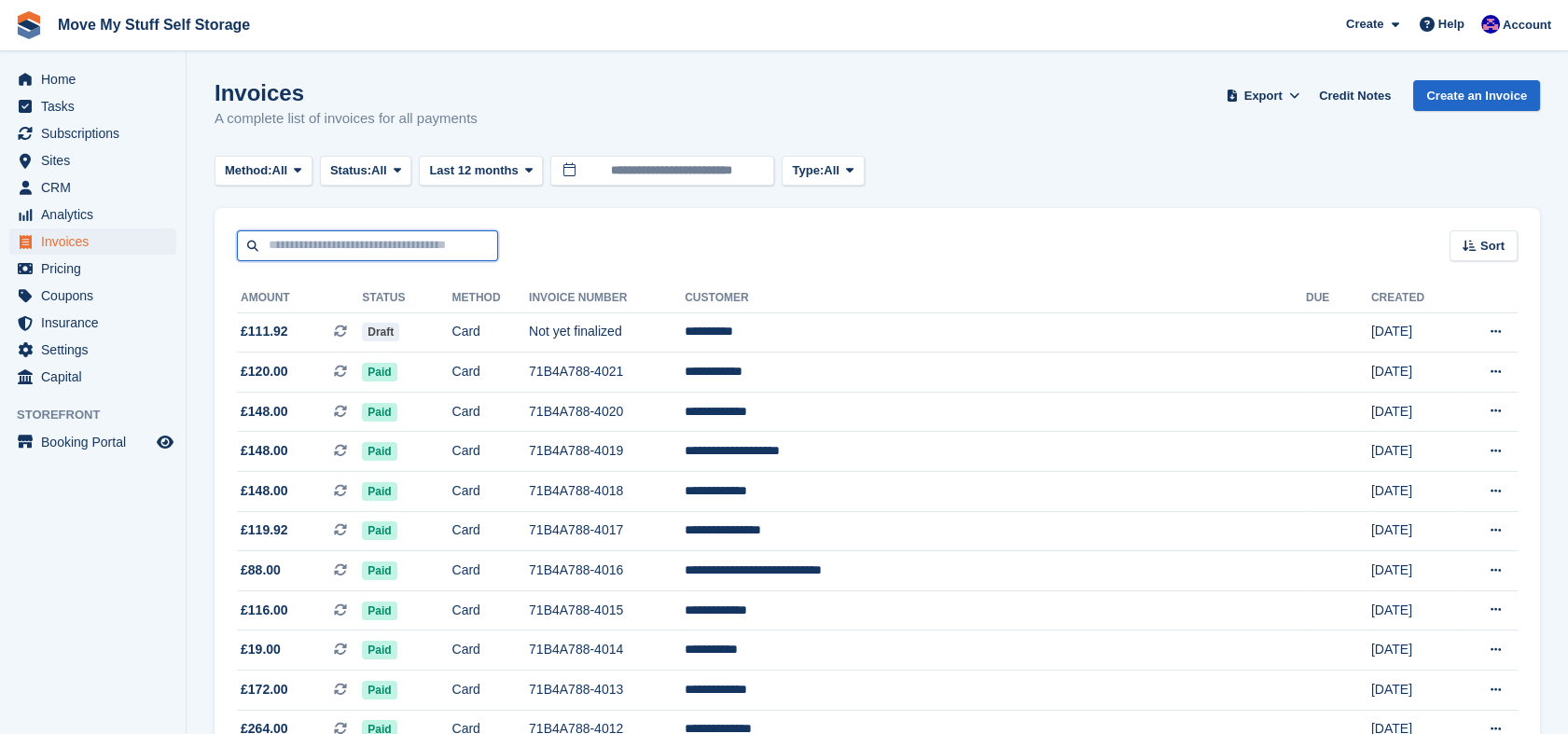
click at [460, 256] on input "text" at bounding box center [367, 245] width 261 height 30
type input "******"
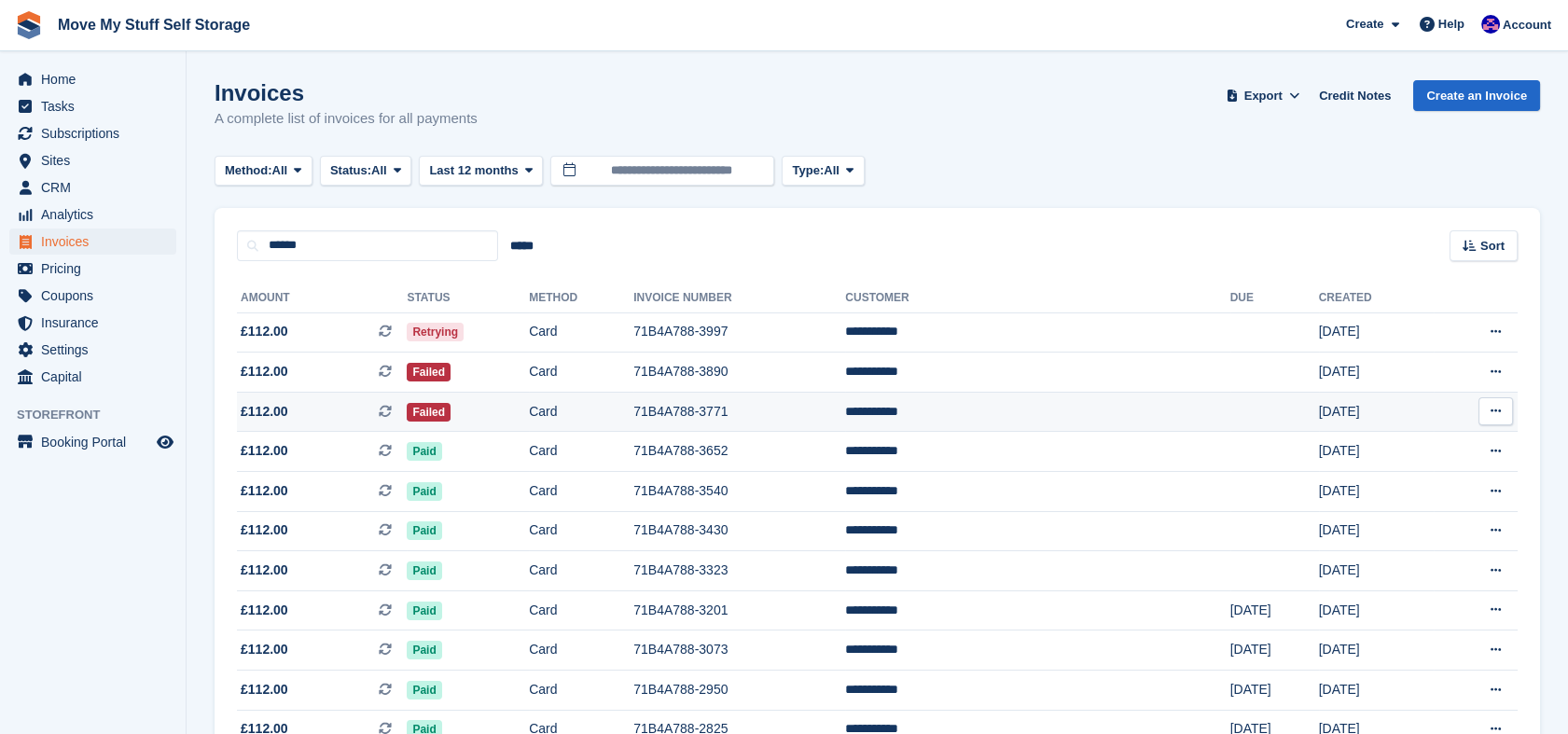
click at [529, 415] on td "Failed" at bounding box center [467, 411] width 122 height 40
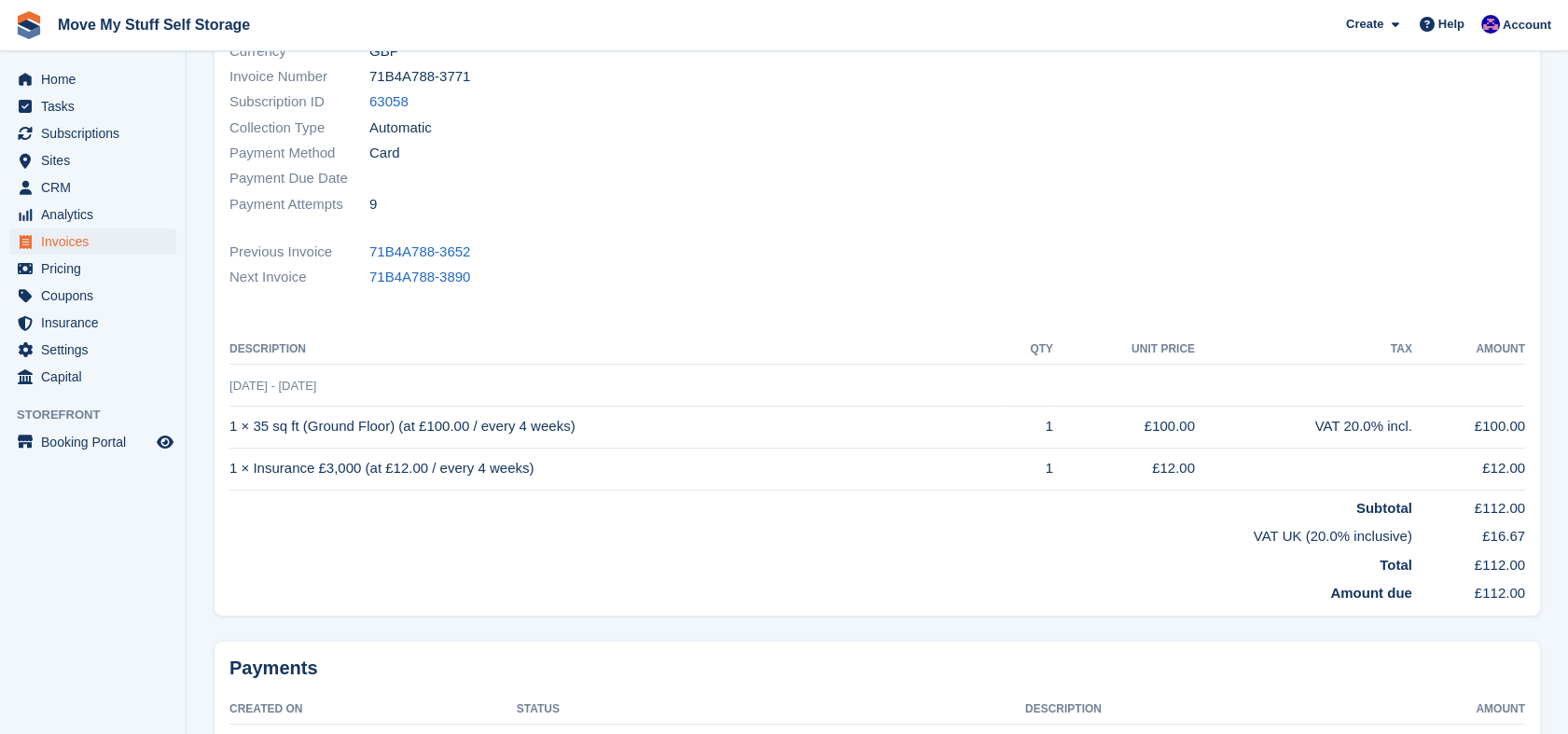
scroll to position [253, 0]
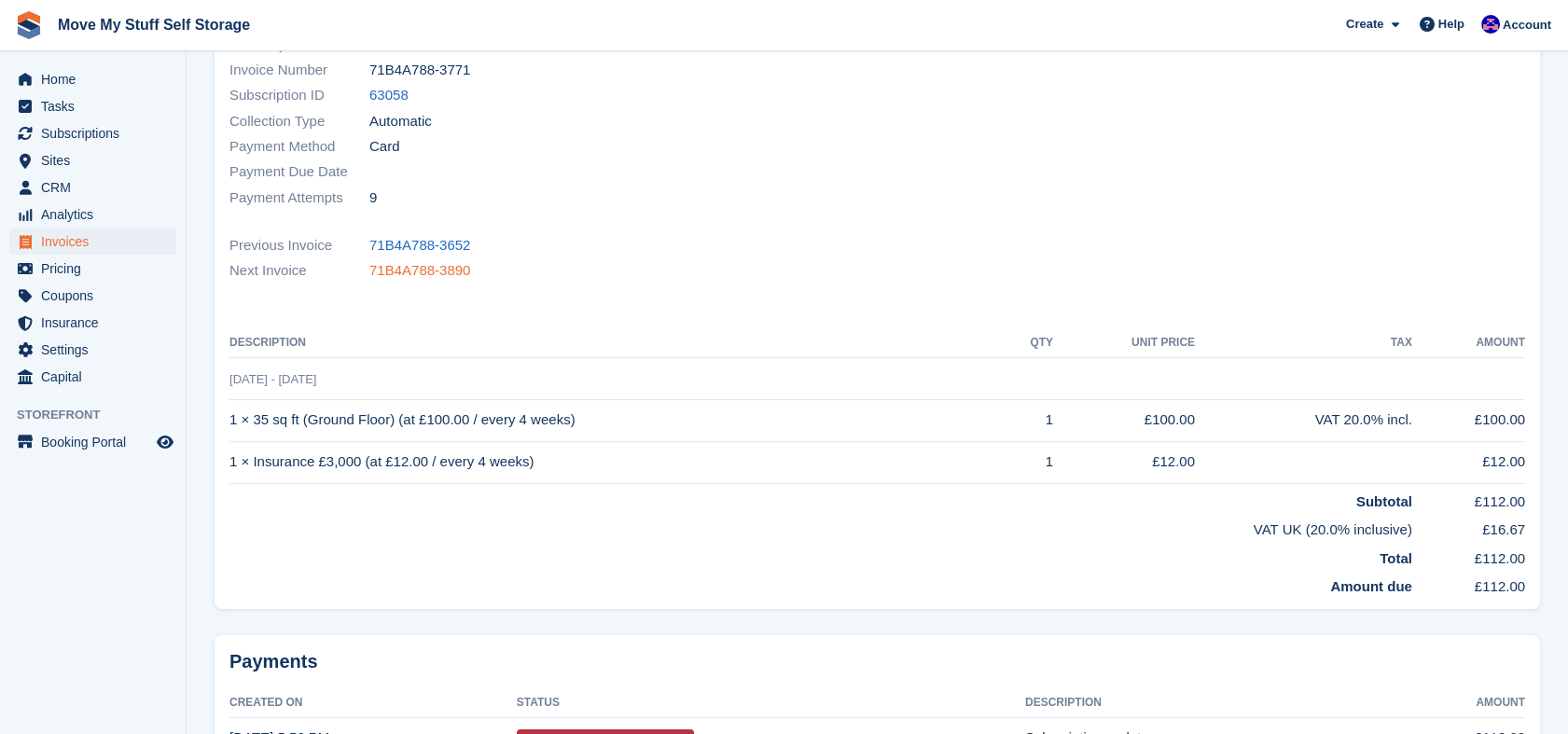
click at [450, 260] on link "71B4A788-3890" at bounding box center [419, 271] width 101 height 22
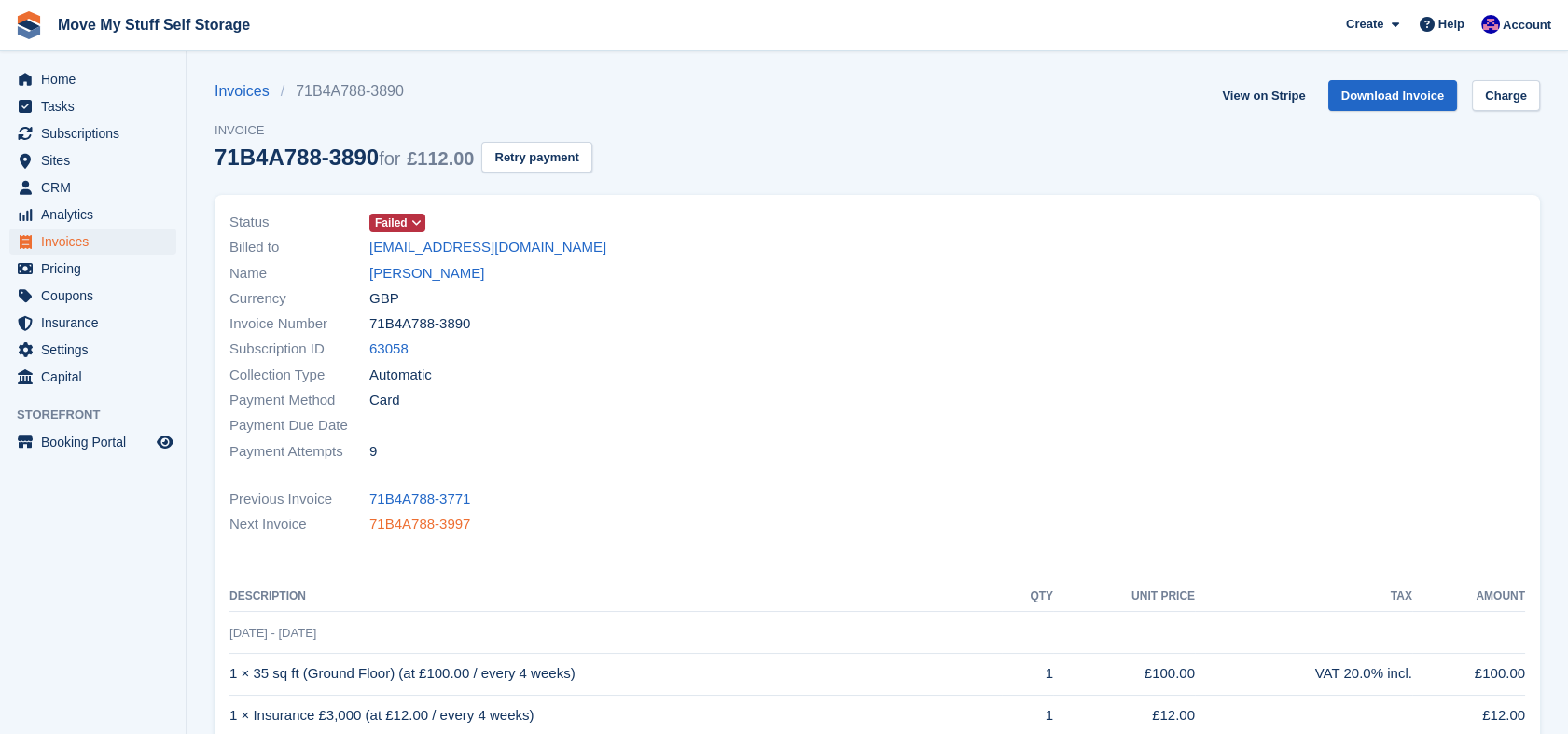
click at [433, 522] on link "71B4A788-3997" at bounding box center [419, 524] width 101 height 22
click at [68, 250] on span "Invoices" at bounding box center [97, 241] width 112 height 26
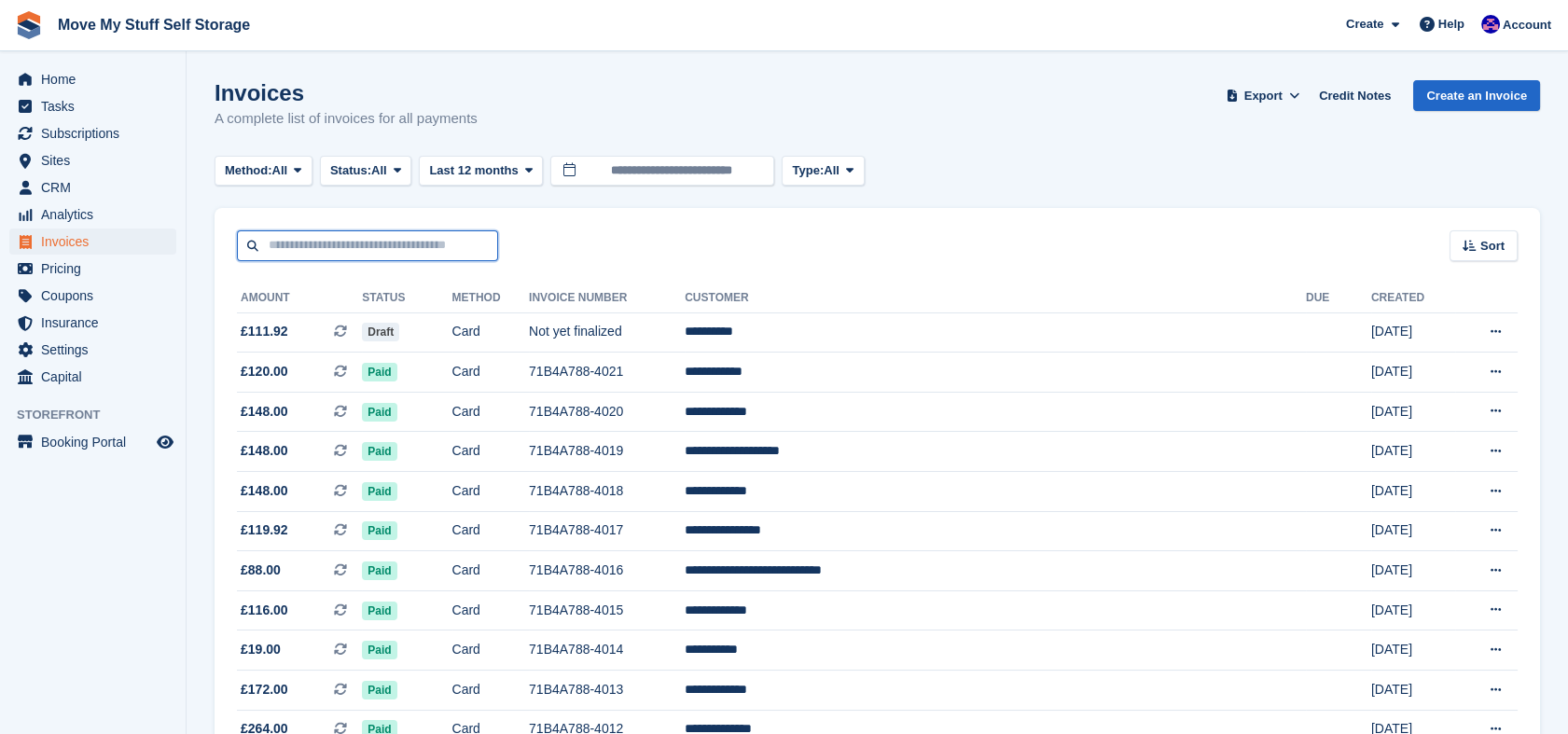
click at [396, 246] on input "text" at bounding box center [367, 245] width 261 height 30
click at [366, 176] on span "Status:" at bounding box center [351, 170] width 41 height 19
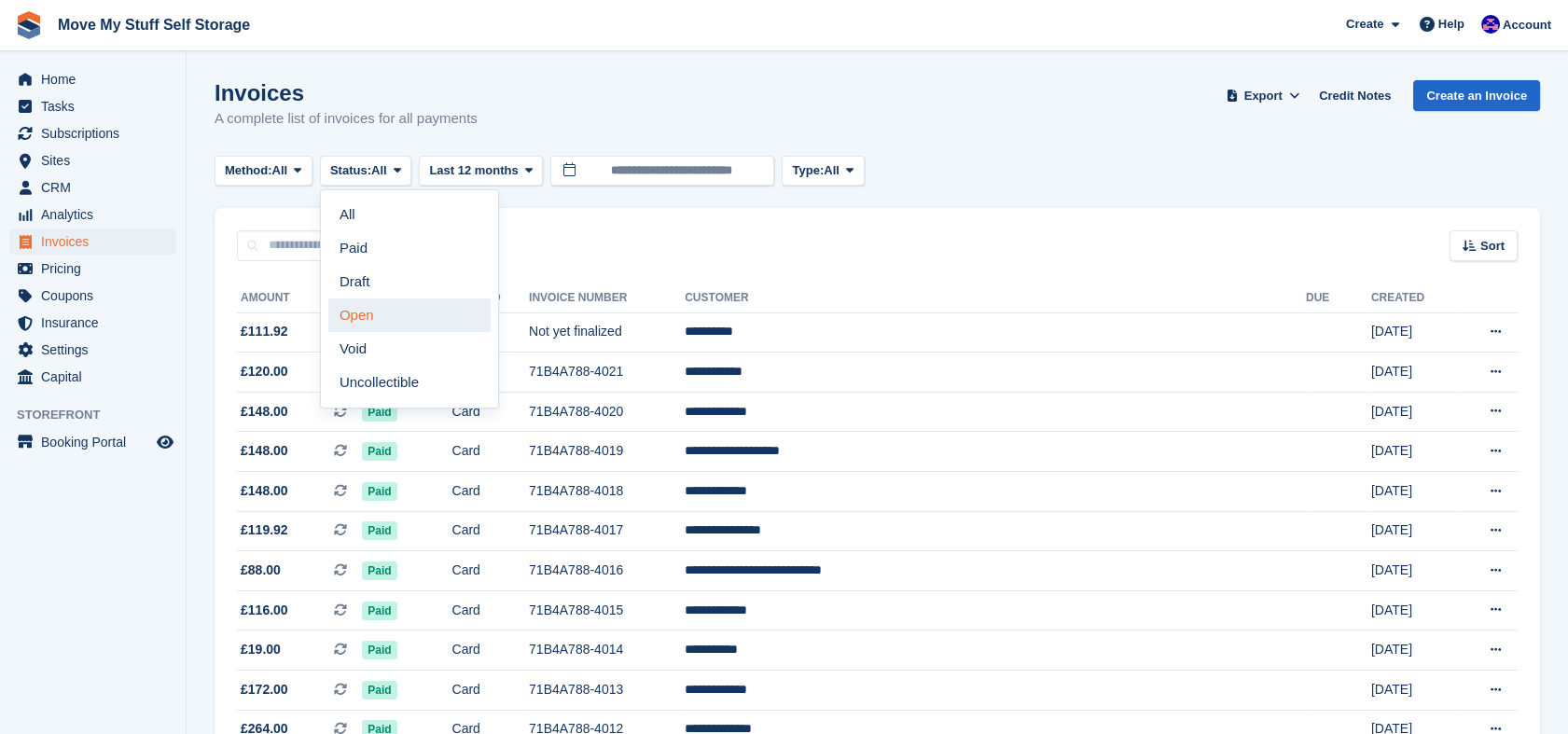
click at [377, 312] on link "Open" at bounding box center [408, 315] width 162 height 33
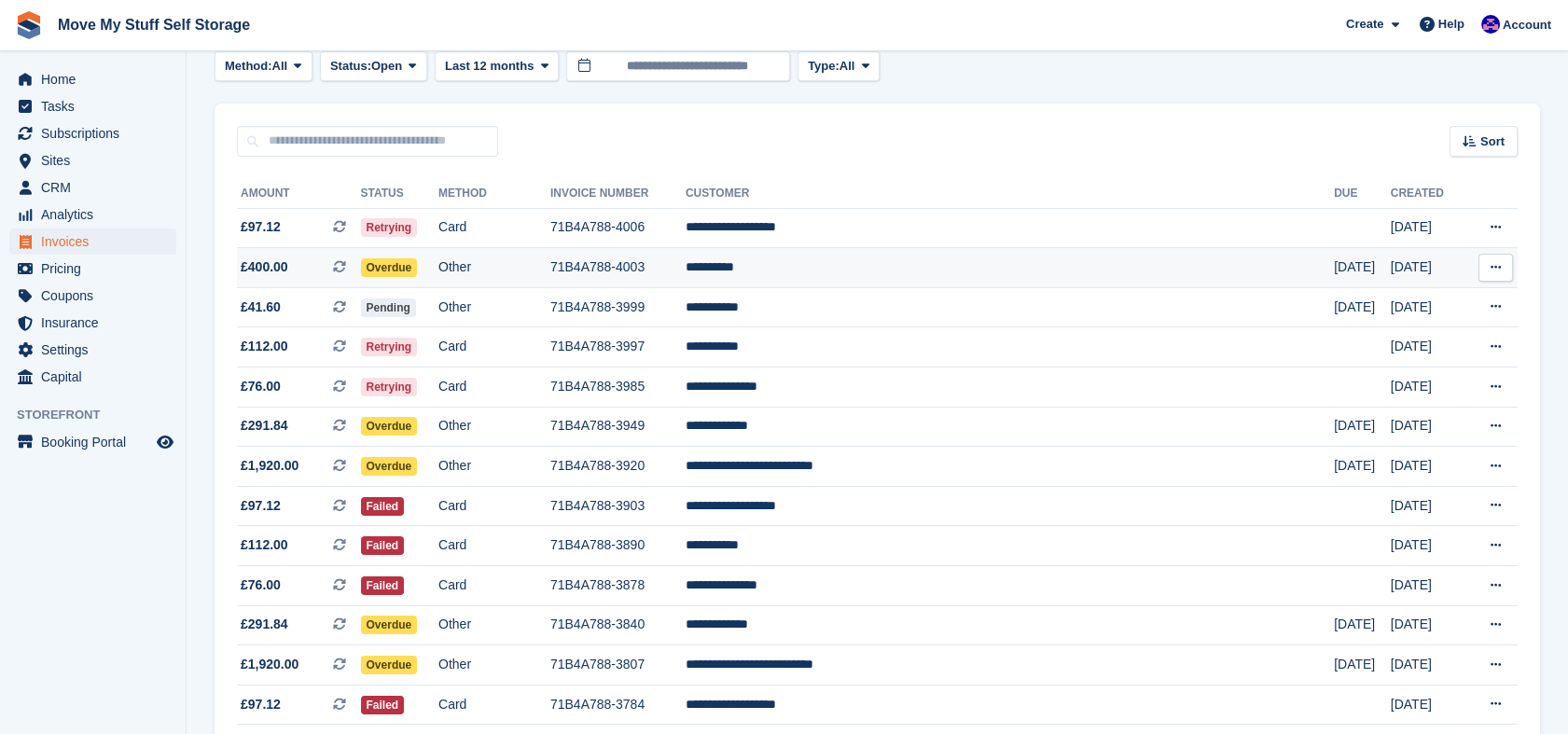
scroll to position [105, 0]
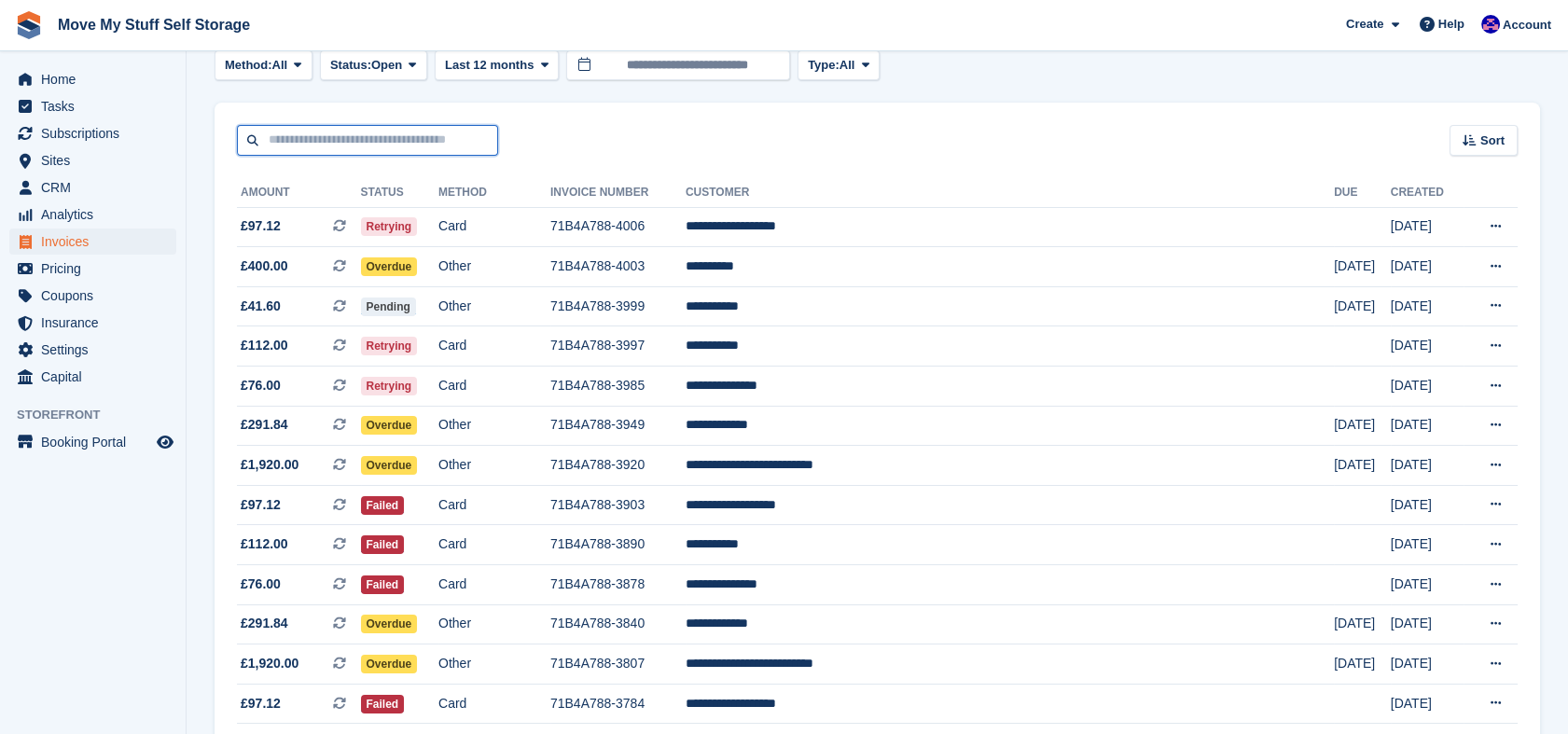
click at [401, 126] on input "text" at bounding box center [367, 139] width 261 height 30
type input "***"
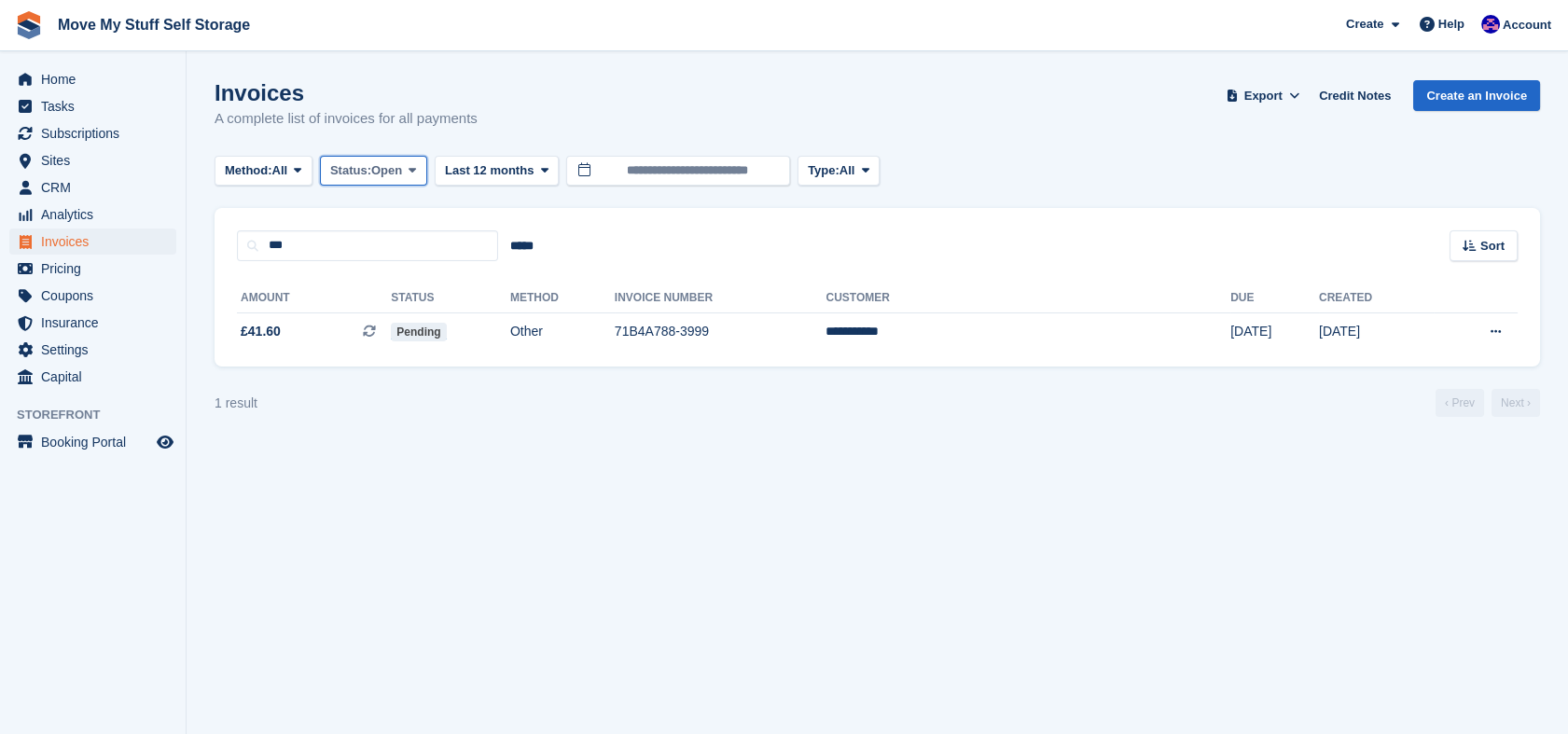
click at [371, 157] on button "Status: Open" at bounding box center [373, 171] width 107 height 30
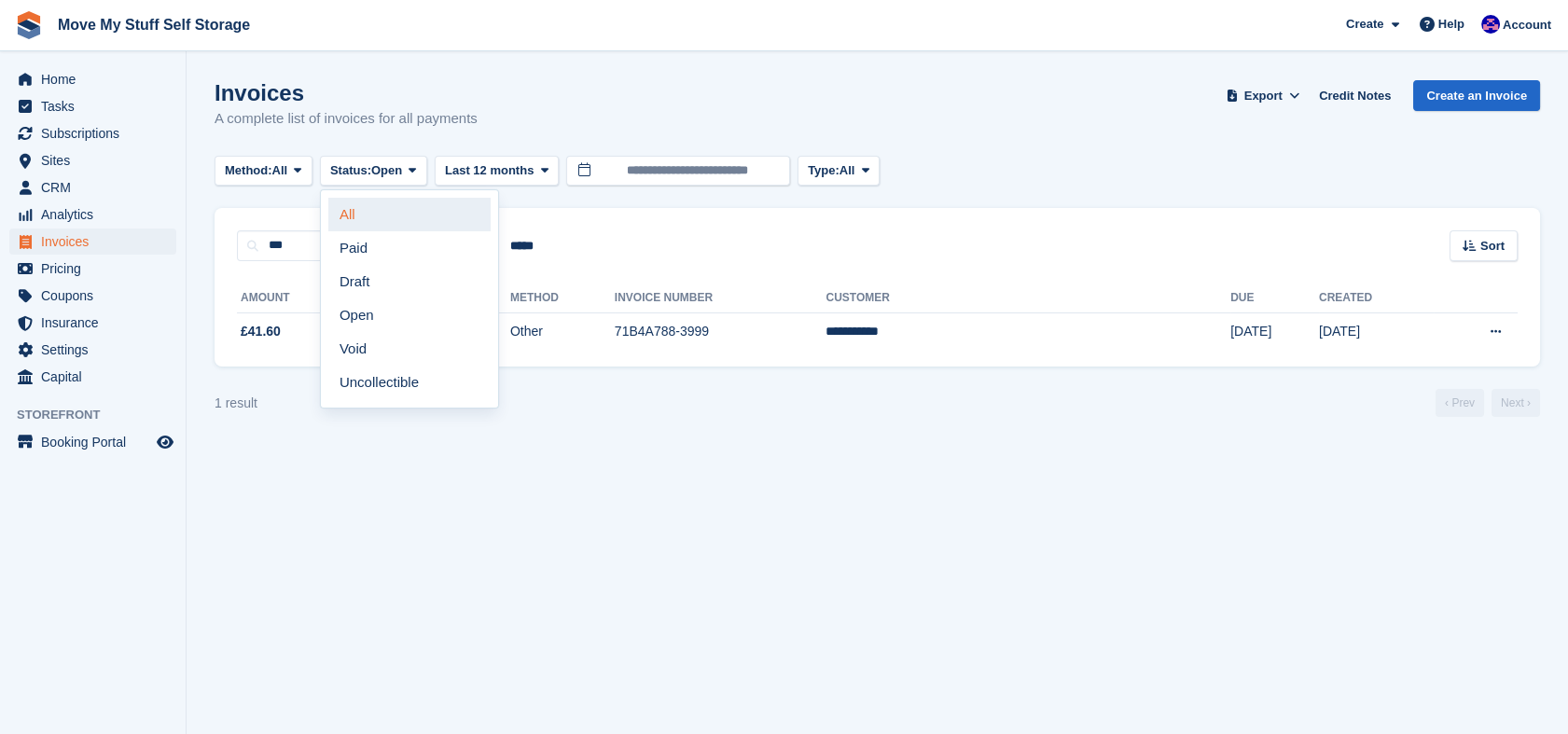
click at [377, 214] on link "All" at bounding box center [408, 214] width 162 height 33
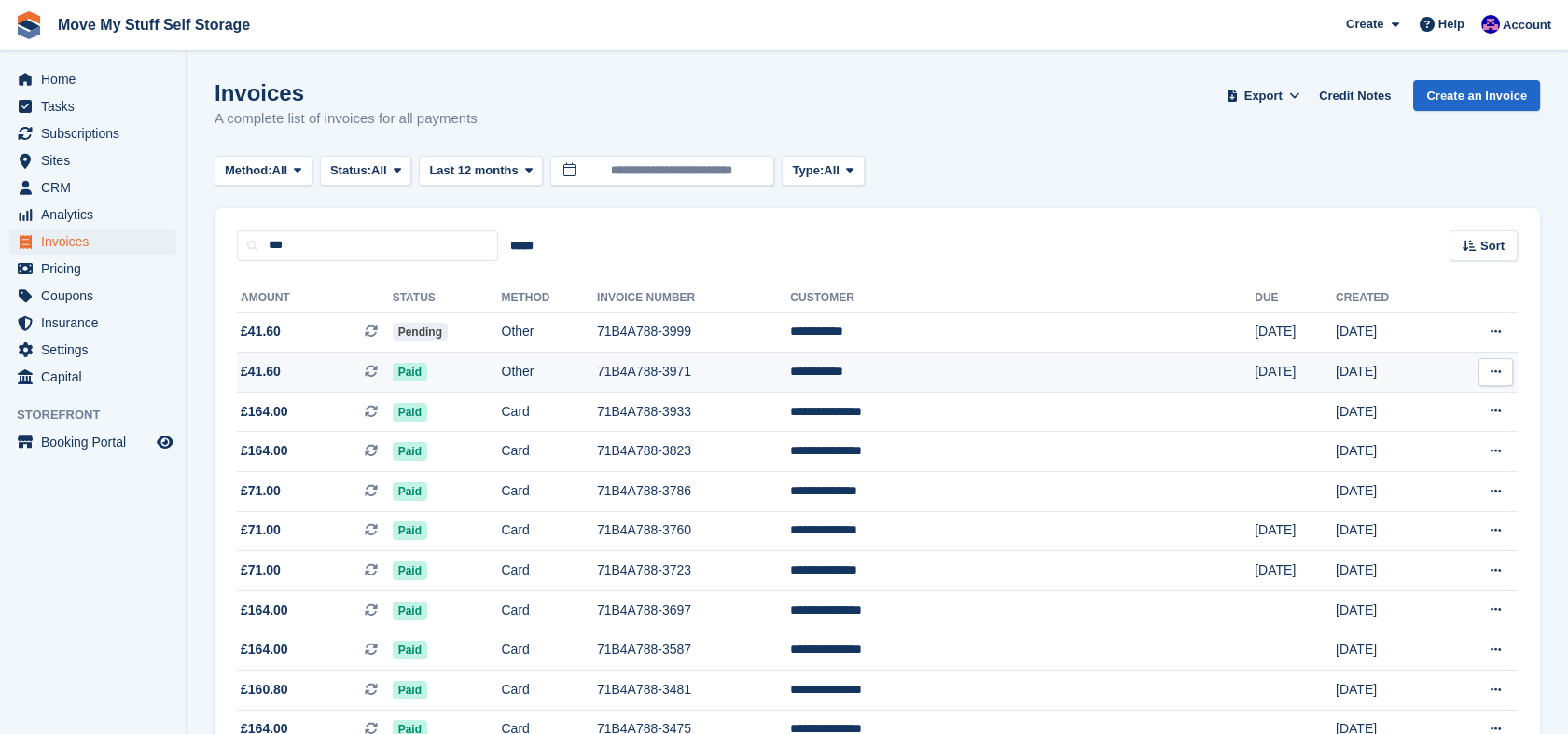
click at [502, 370] on td "Paid" at bounding box center [447, 372] width 109 height 40
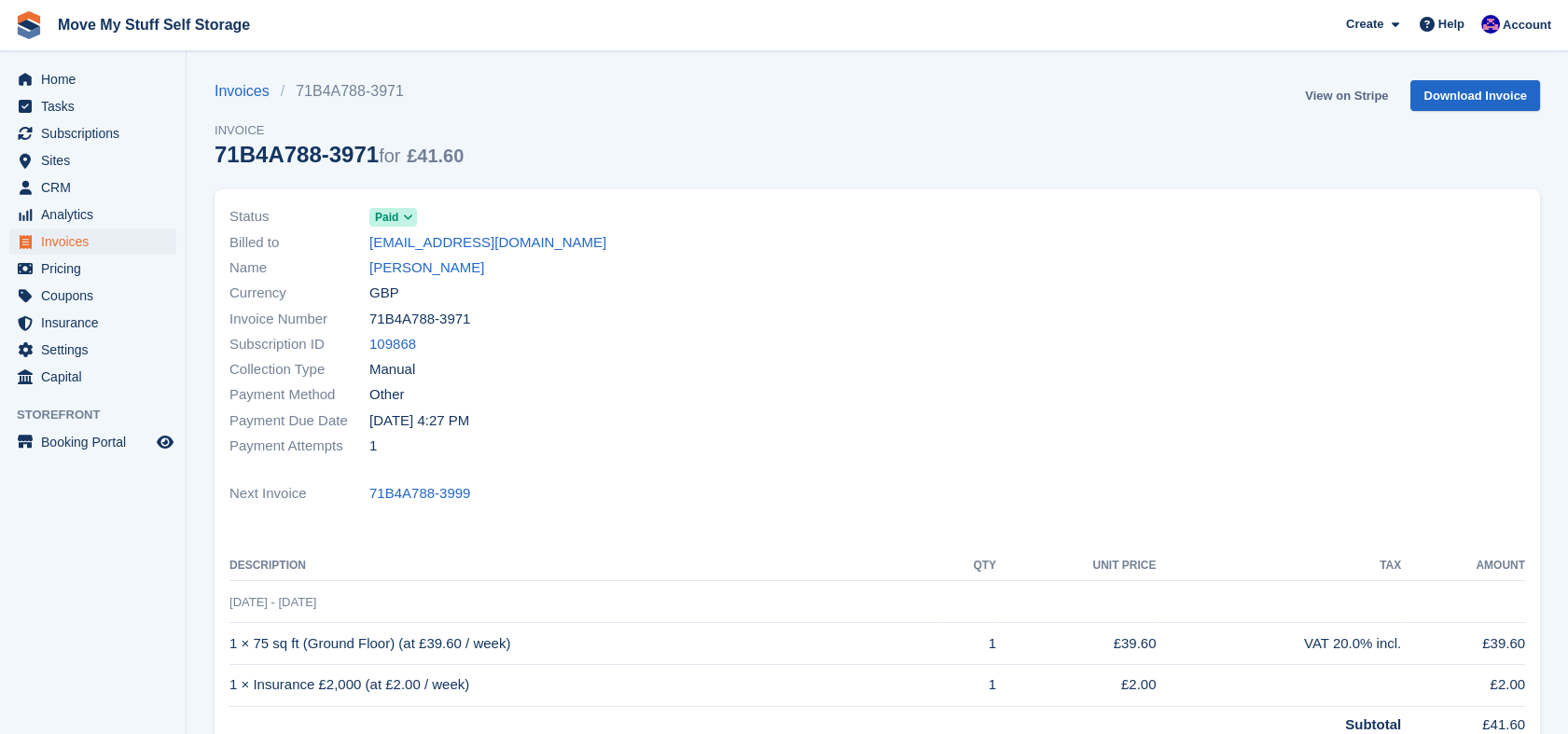
click at [1374, 94] on link "View on Stripe" at bounding box center [1347, 95] width 98 height 30
